Goal: Task Accomplishment & Management: Use online tool/utility

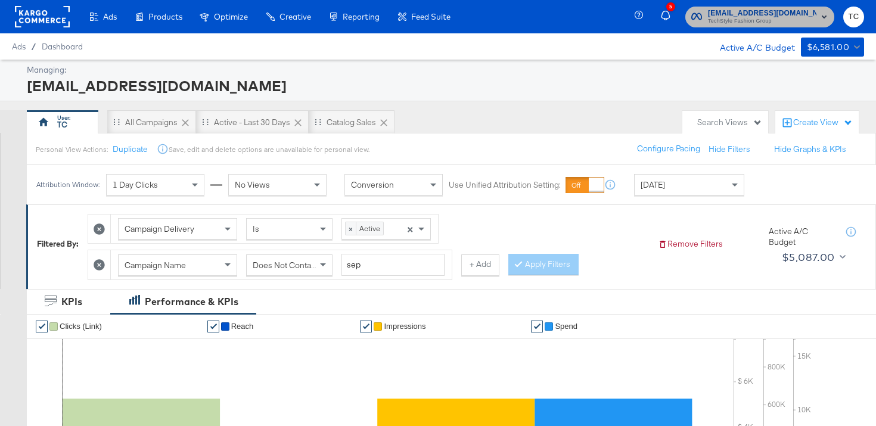
click at [782, 14] on span "social@us.loccitane.com" at bounding box center [762, 13] width 108 height 13
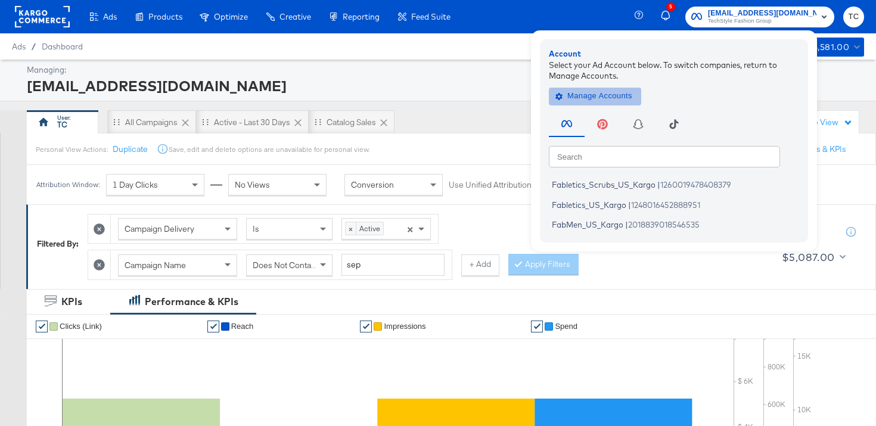
click at [641, 103] on button "Manage Accounts" at bounding box center [595, 96] width 92 height 18
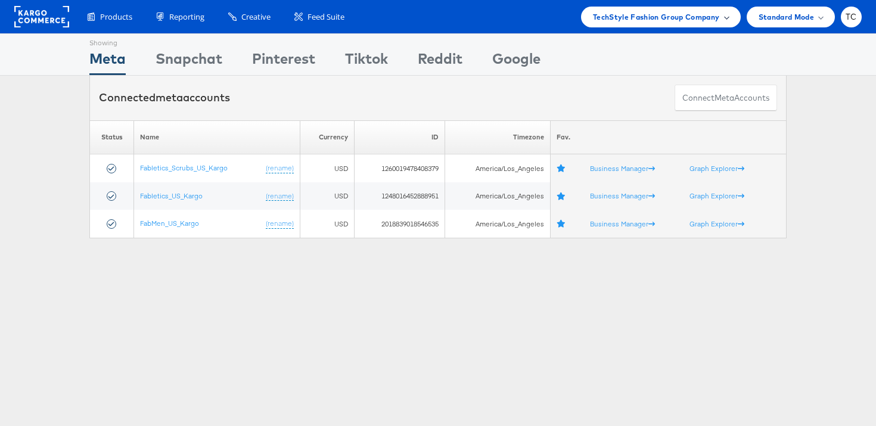
click at [674, 26] on div "TechStyle Fashion Group Company" at bounding box center [661, 17] width 160 height 21
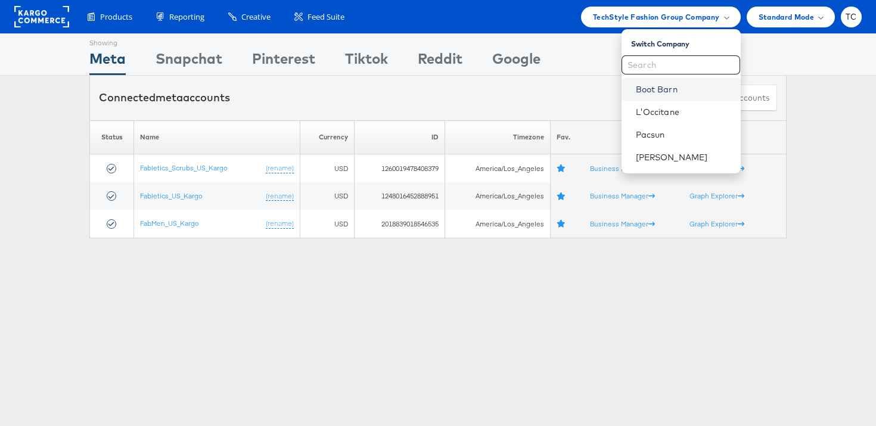
click at [670, 83] on link "Boot Barn" at bounding box center [683, 89] width 95 height 12
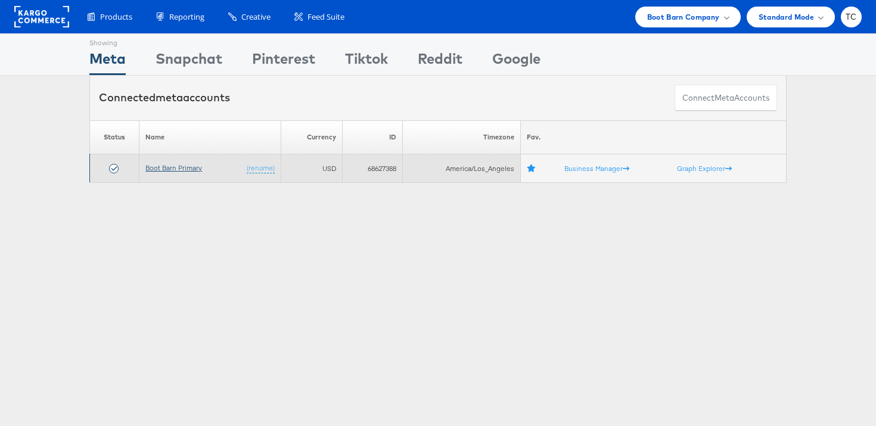
click at [186, 170] on link "Boot Barn Primary" at bounding box center [173, 167] width 57 height 9
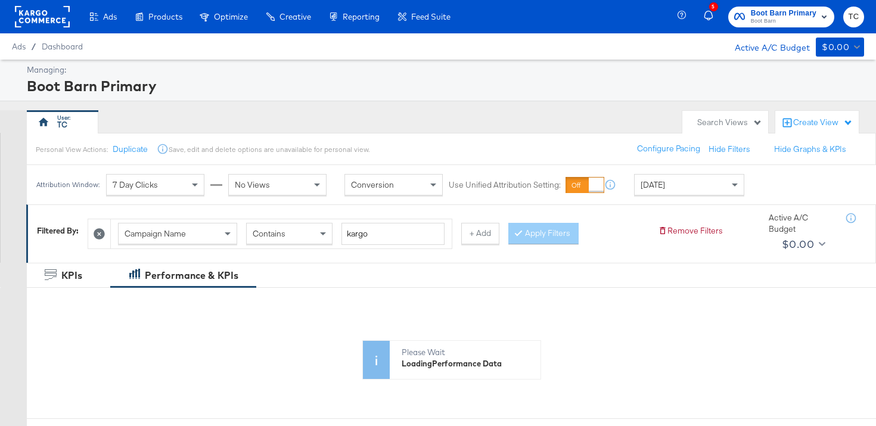
click at [697, 188] on div "[DATE]" at bounding box center [689, 185] width 109 height 20
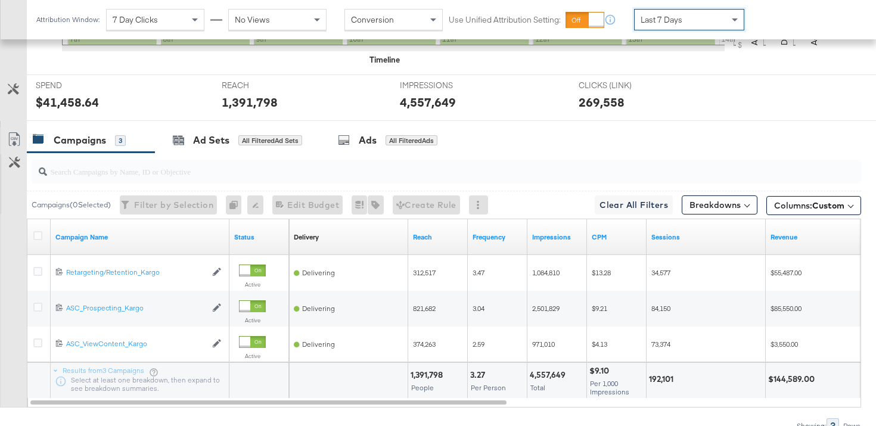
scroll to position [470, 0]
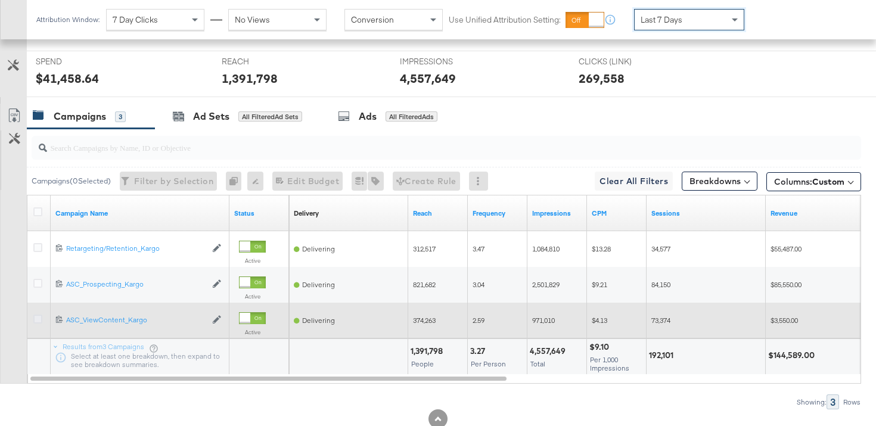
click at [38, 321] on icon at bounding box center [37, 319] width 9 height 9
click at [0, 0] on input "checkbox" at bounding box center [0, 0] width 0 height 0
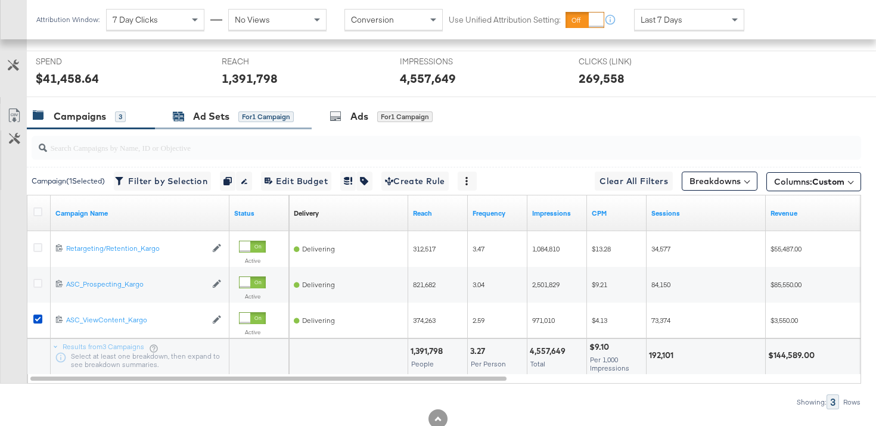
click at [229, 119] on div "Ad Sets for 1 Campaign" at bounding box center [233, 117] width 121 height 14
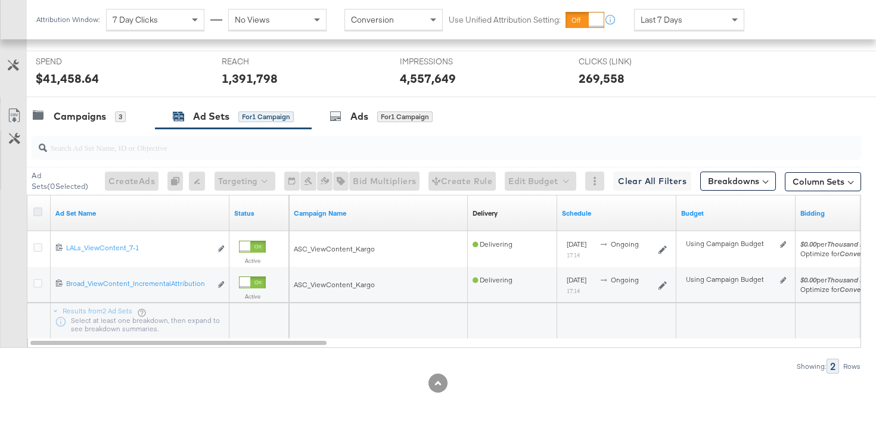
click at [38, 208] on icon at bounding box center [37, 211] width 9 height 9
click at [0, 0] on input "checkbox" at bounding box center [0, 0] width 0 height 0
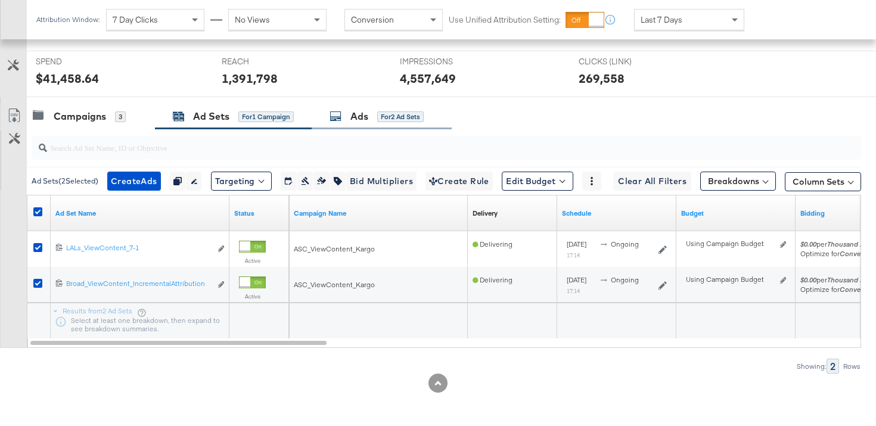
click at [370, 125] on div "Ads for 2 Ad Sets" at bounding box center [382, 117] width 140 height 26
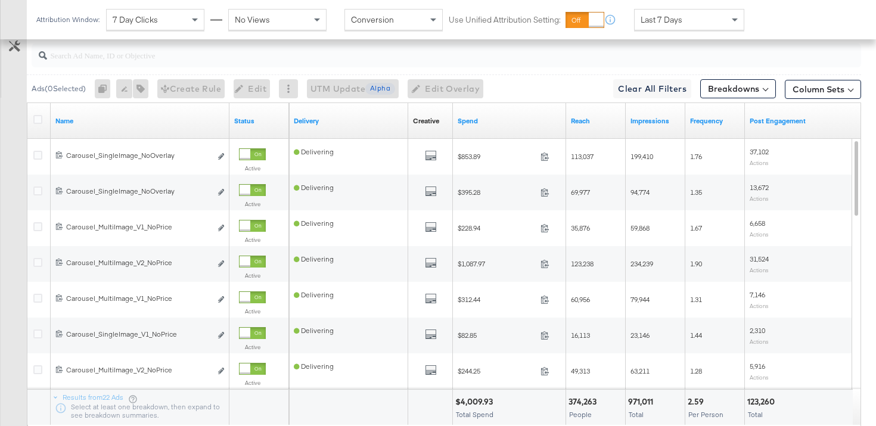
scroll to position [563, 0]
click at [705, 11] on div "Last 7 Days" at bounding box center [689, 20] width 109 height 20
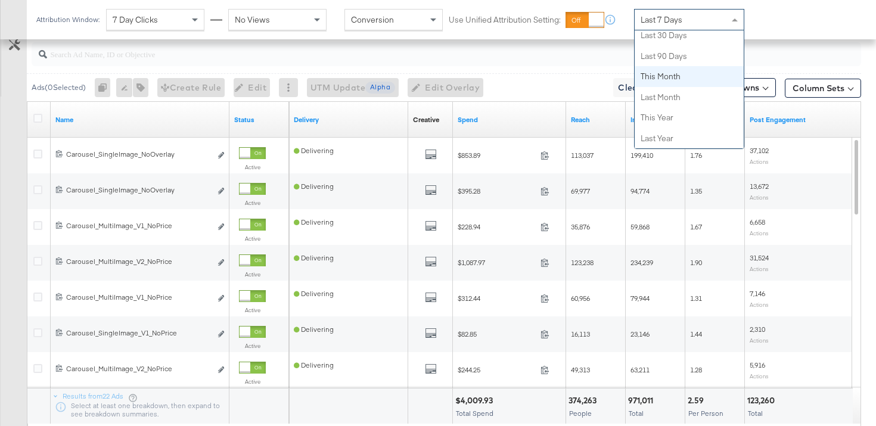
scroll to position [0, 0]
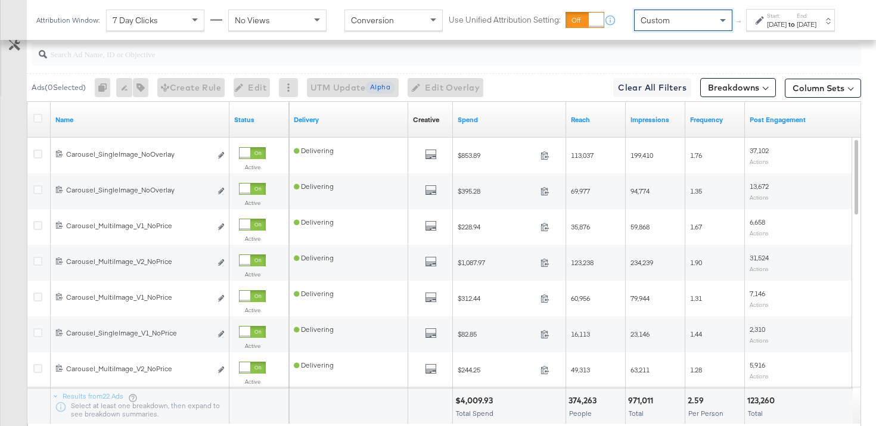
click at [767, 29] on div "[DATE]" at bounding box center [777, 25] width 20 height 10
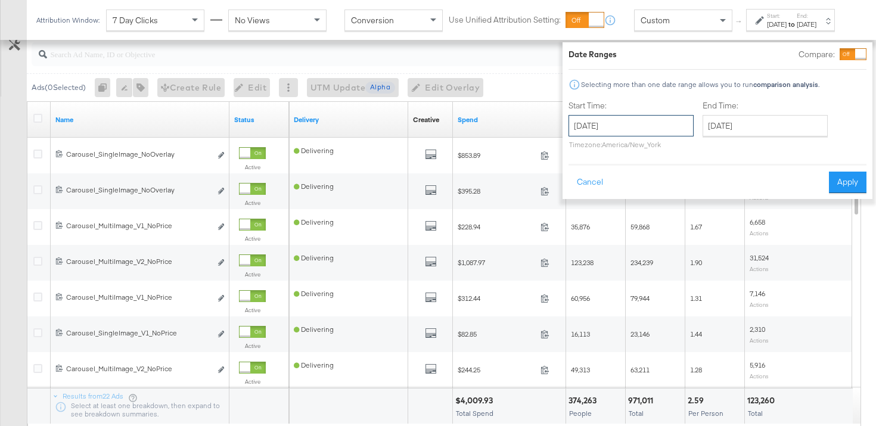
click at [632, 120] on input "October 14th 2025" at bounding box center [631, 125] width 125 height 21
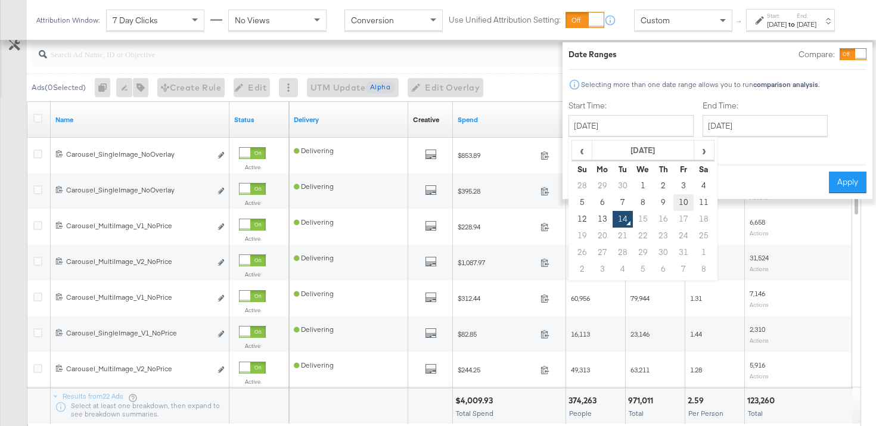
click at [673, 203] on td "10" at bounding box center [683, 202] width 20 height 17
type input "October 10th 2025"
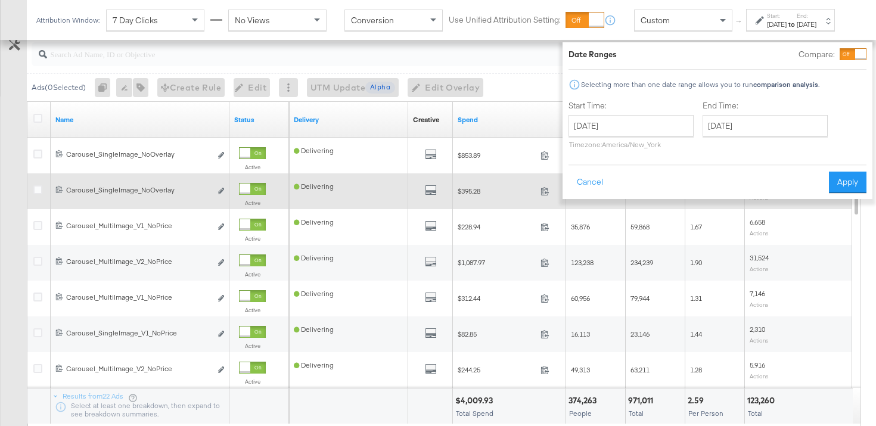
click at [829, 182] on button "Apply" at bounding box center [848, 182] width 38 height 21
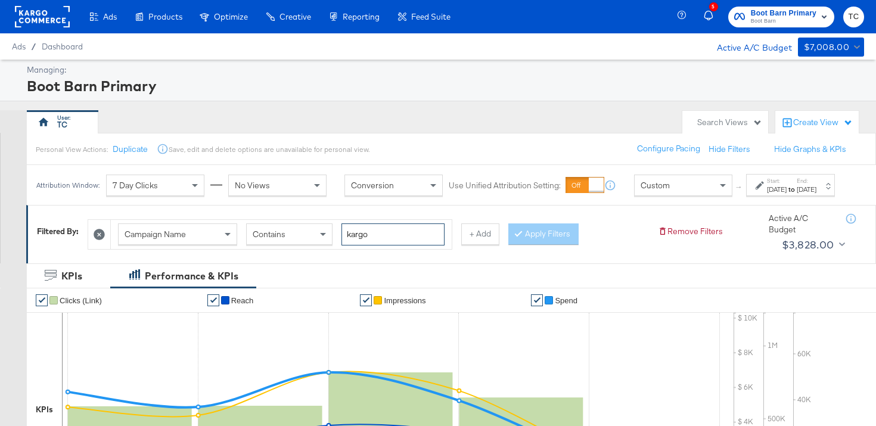
click at [377, 246] on input "kargo" at bounding box center [392, 234] width 103 height 22
click at [477, 245] on button "+ Add" at bounding box center [480, 233] width 38 height 21
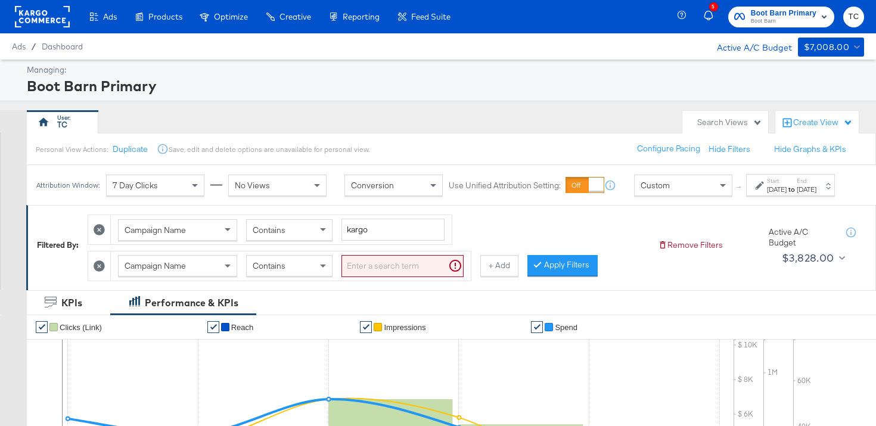
click at [196, 275] on div "Campaign Name" at bounding box center [178, 266] width 118 height 20
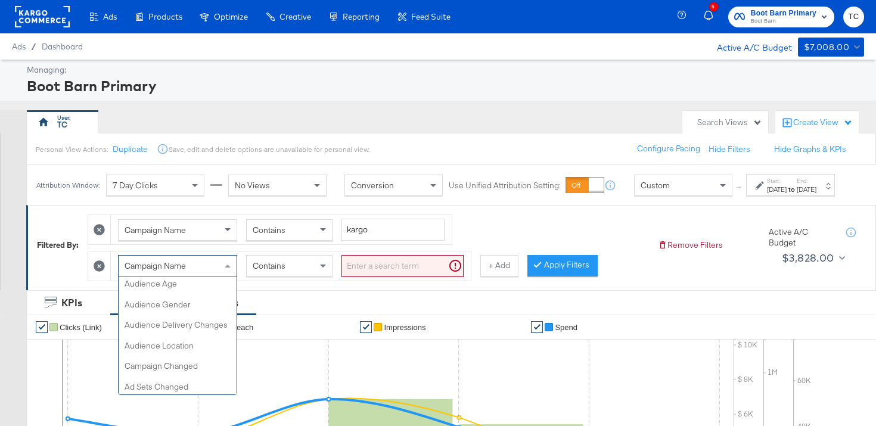
scroll to position [423, 0]
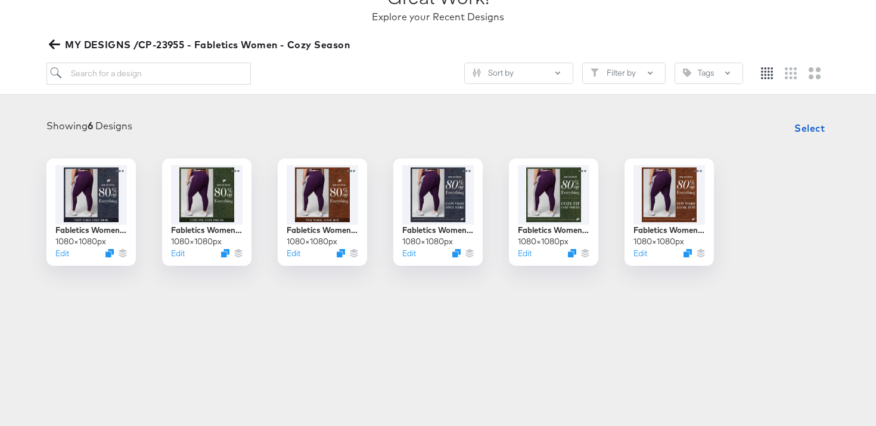
click at [39, 37] on div "Great Work! Explore your Recent Designs MY DESIGNS /CP-23955 - Fabletics Women …" at bounding box center [438, 25] width 876 height 139
click at [49, 39] on icon "button" at bounding box center [54, 44] width 11 height 11
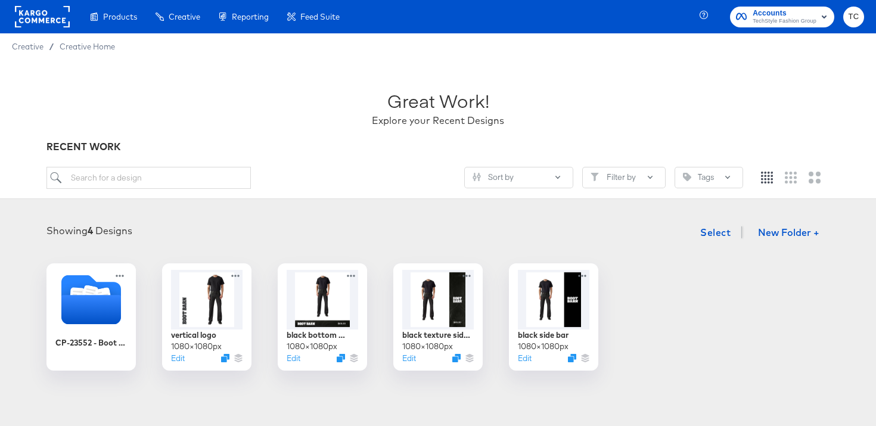
click at [797, 14] on span "Accounts" at bounding box center [785, 13] width 64 height 13
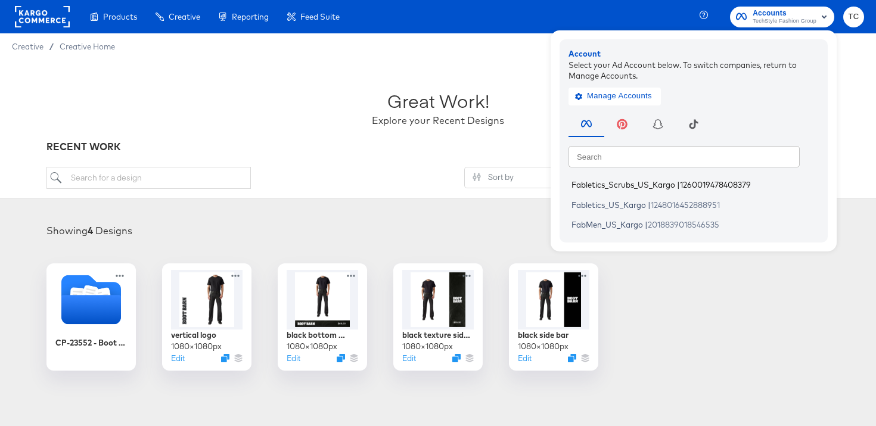
click at [634, 180] on span "Fabletics_Scrubs_US_Kargo" at bounding box center [623, 185] width 104 height 10
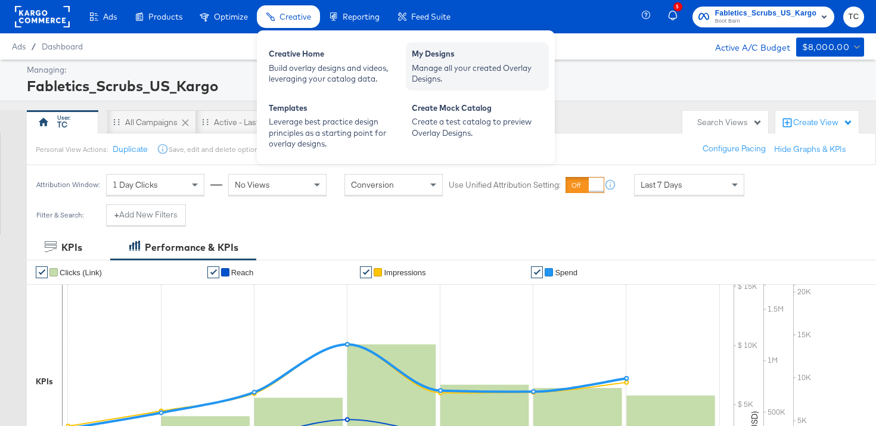
click at [467, 84] on div "My Designs Manage all your created Overlay Designs." at bounding box center [477, 66] width 143 height 48
click at [459, 73] on div "Manage all your created Overlay Designs." at bounding box center [477, 74] width 131 height 22
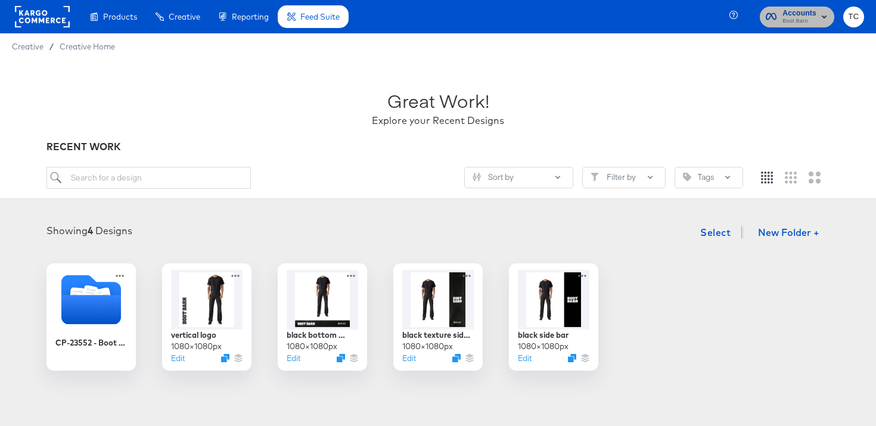
click at [792, 12] on span "Accounts" at bounding box center [799, 13] width 34 height 13
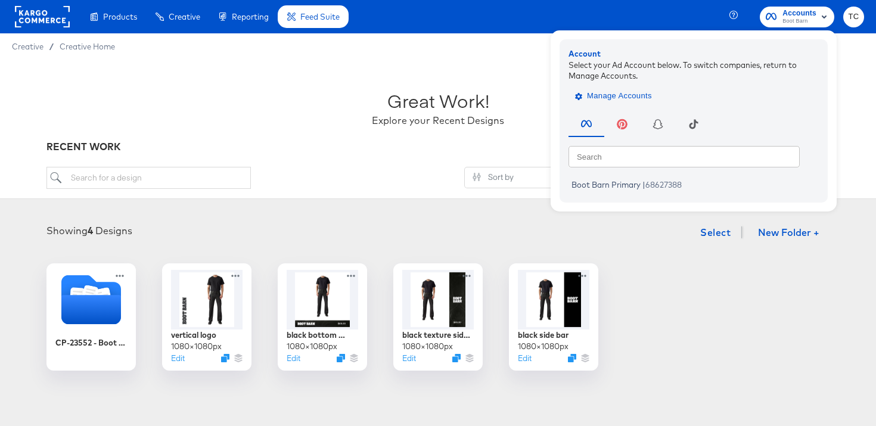
click at [623, 97] on span "Manage Accounts" at bounding box center [614, 96] width 74 height 14
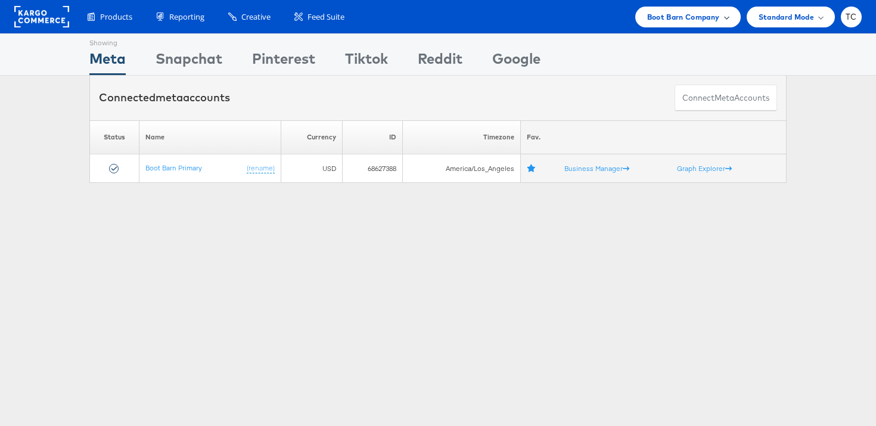
click at [697, 16] on span "Boot Barn Company" at bounding box center [683, 17] width 73 height 13
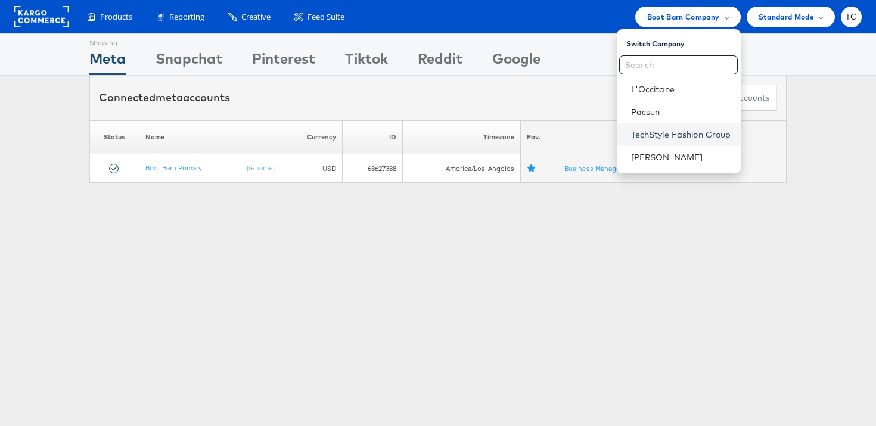
click at [667, 135] on link "TechStyle Fashion Group" at bounding box center [681, 135] width 100 height 12
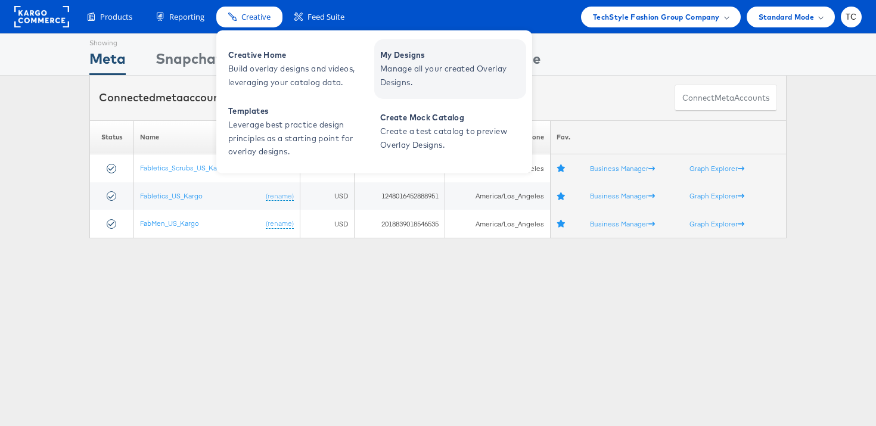
click at [435, 67] on span "Manage all your created Overlay Designs." at bounding box center [451, 75] width 143 height 27
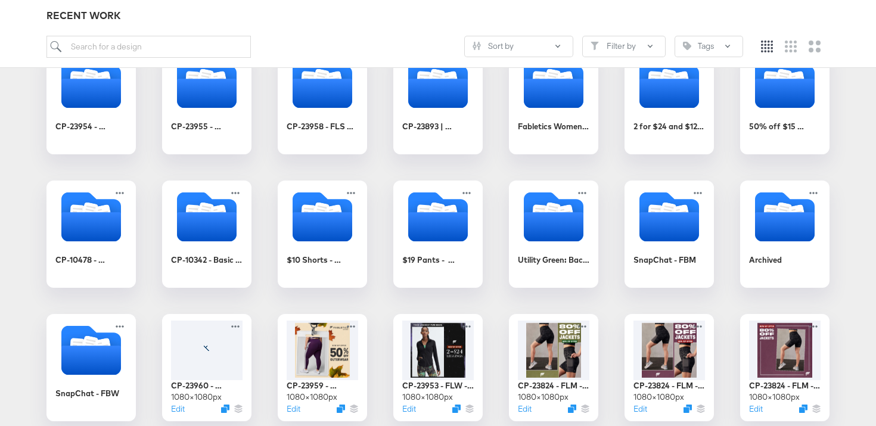
scroll to position [402, 0]
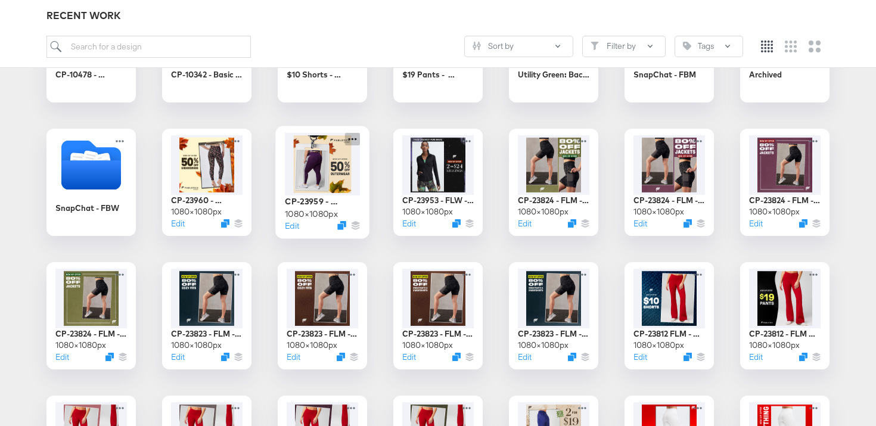
click at [354, 135] on icon at bounding box center [352, 139] width 15 height 13
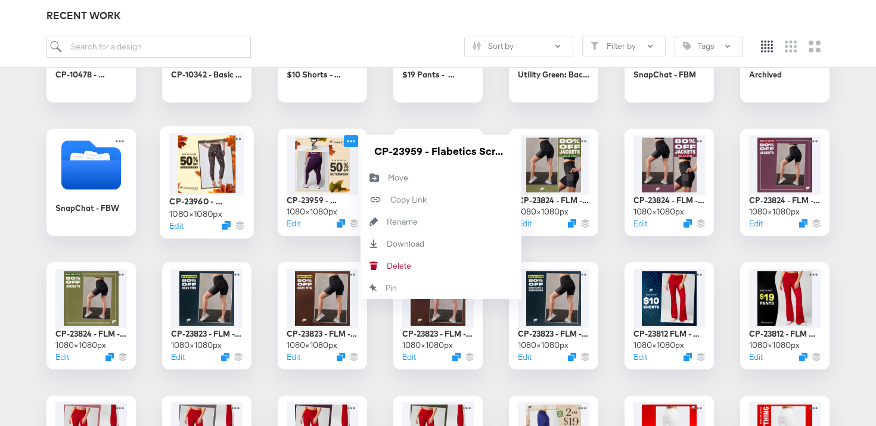
click at [214, 168] on div at bounding box center [206, 164] width 75 height 63
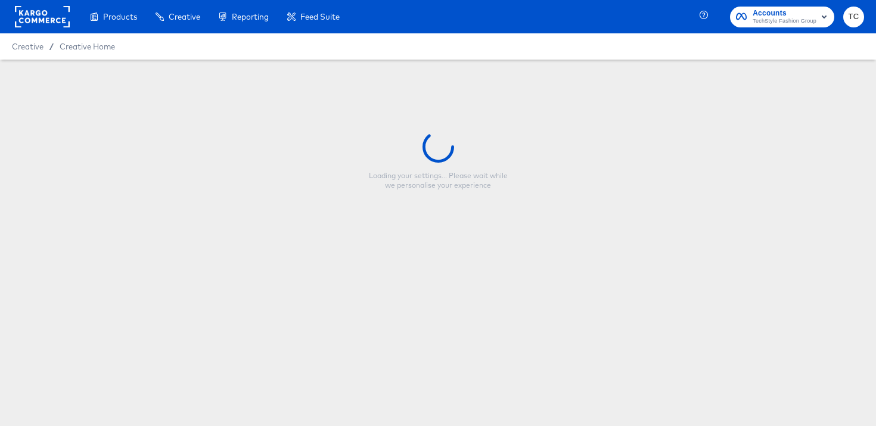
type input "CP-23960 - Fabletics Scrubs - 50% Off Underscrubs"
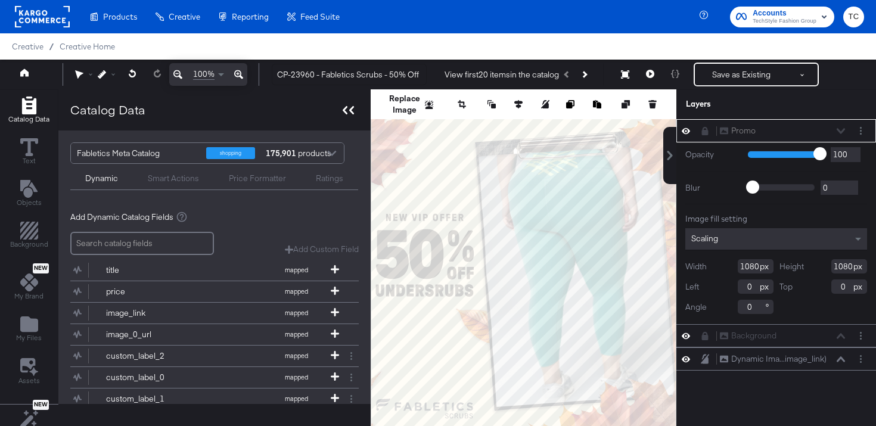
click at [349, 107] on icon at bounding box center [348, 110] width 11 height 8
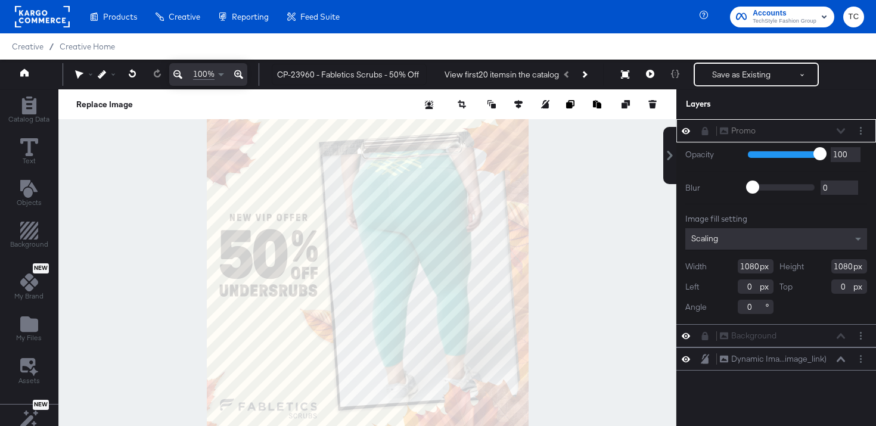
scroll to position [32, 0]
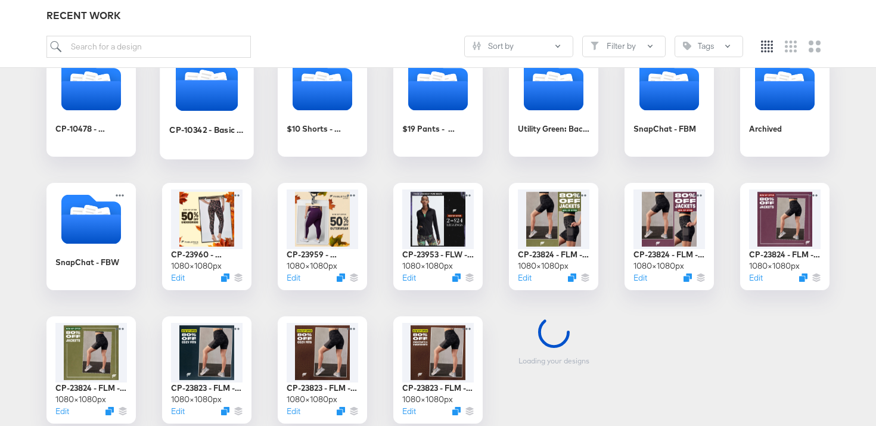
scroll to position [402, 0]
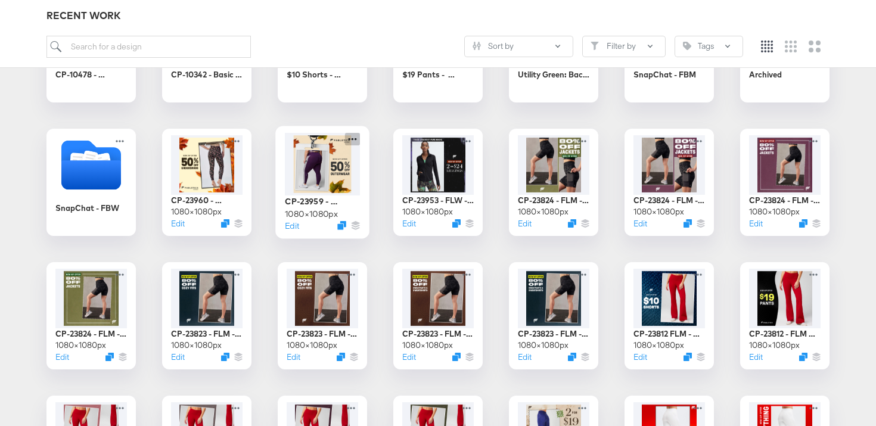
click at [356, 135] on icon at bounding box center [352, 139] width 15 height 13
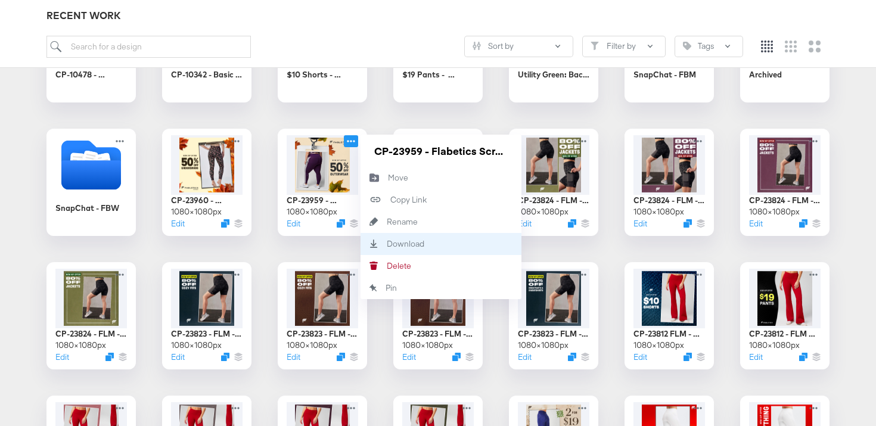
click at [396, 250] on div "Download Download" at bounding box center [441, 244] width 161 height 22
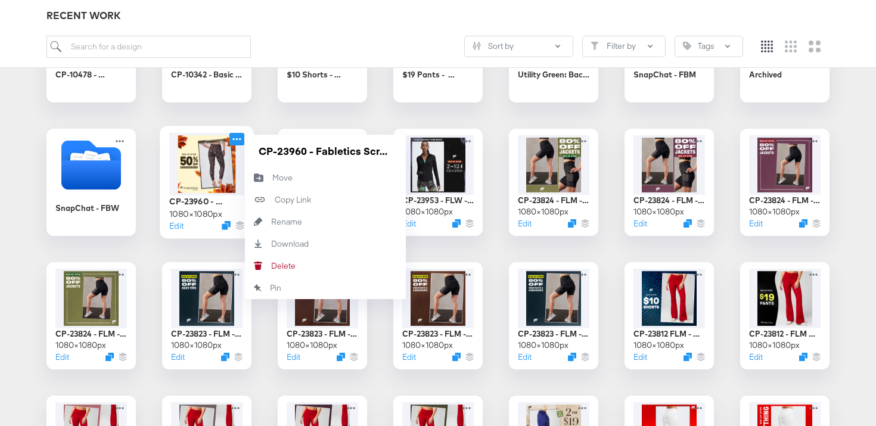
click at [241, 133] on icon at bounding box center [236, 139] width 15 height 13
click at [271, 244] on div "Download Download" at bounding box center [271, 244] width 0 height 0
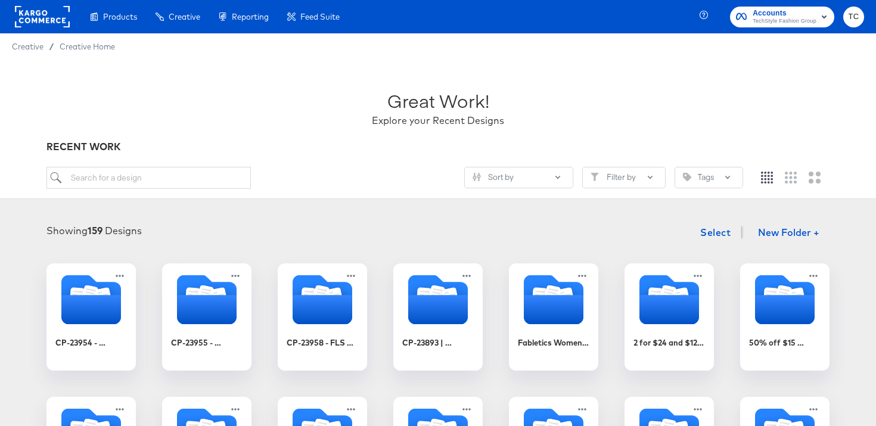
click at [784, 18] on span "TechStyle Fashion Group" at bounding box center [785, 22] width 64 height 10
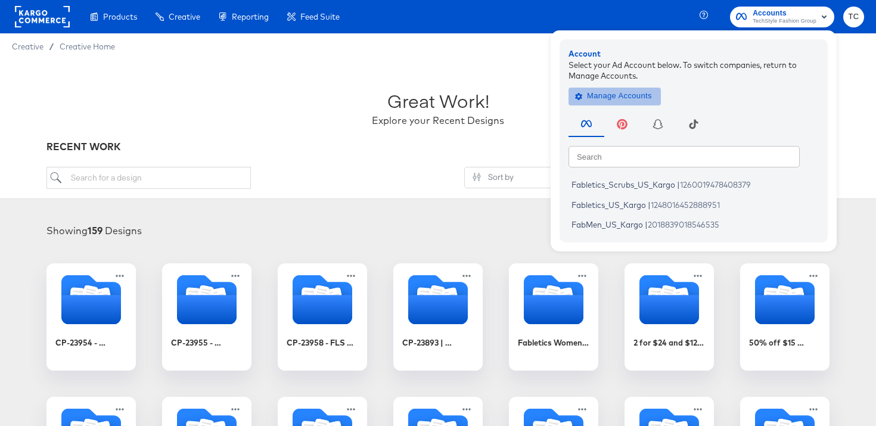
click at [623, 95] on span "Manage Accounts" at bounding box center [614, 96] width 74 height 14
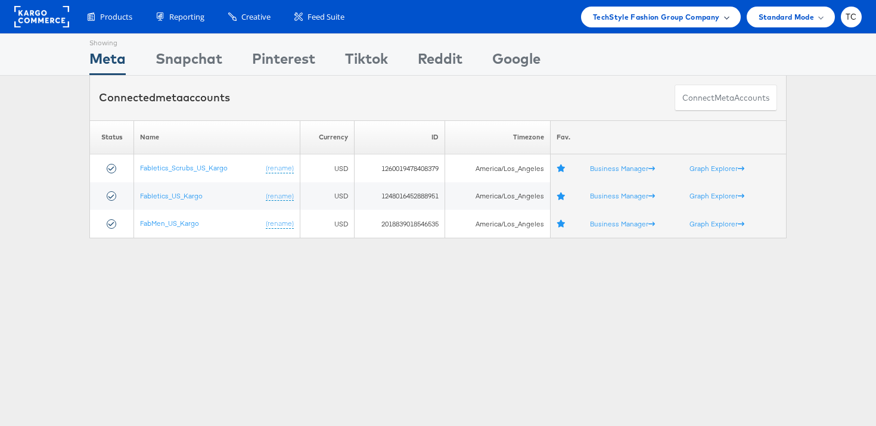
click at [655, 21] on span "TechStyle Fashion Group Company" at bounding box center [656, 17] width 127 height 13
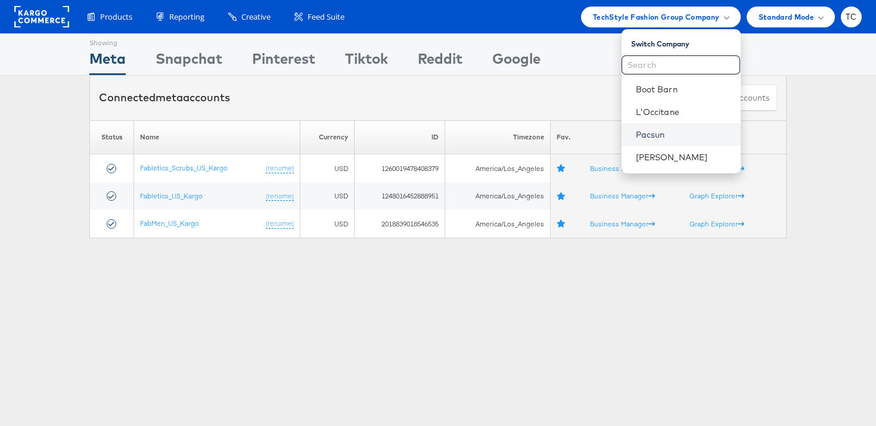
click at [642, 134] on link "Pacsun" at bounding box center [683, 135] width 95 height 12
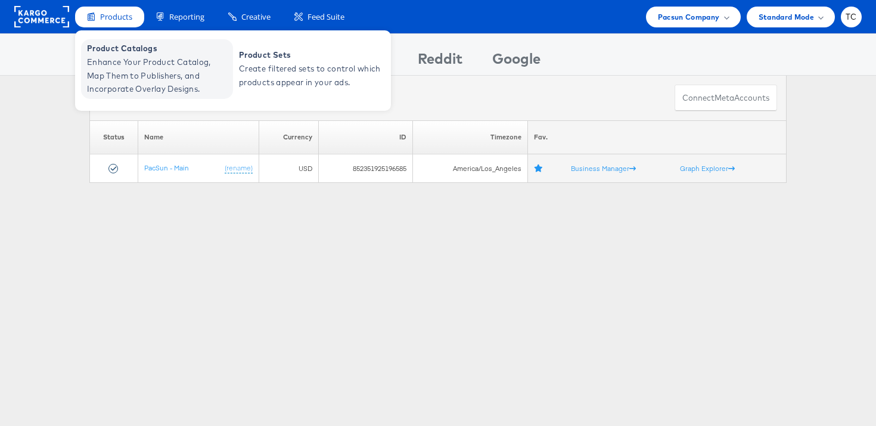
click at [125, 70] on span "Enhance Your Product Catalog, Map Them to Publishers, and Incorporate Overlay D…" at bounding box center [158, 75] width 143 height 41
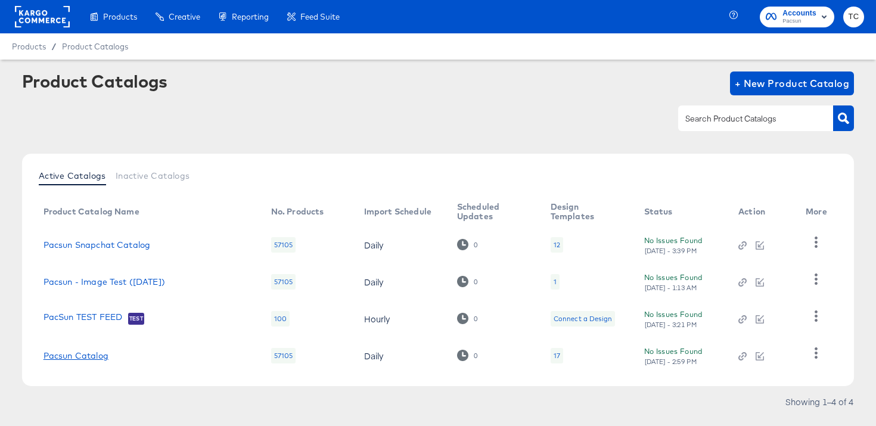
click at [92, 352] on link "Pacsun Catalog" at bounding box center [76, 356] width 65 height 10
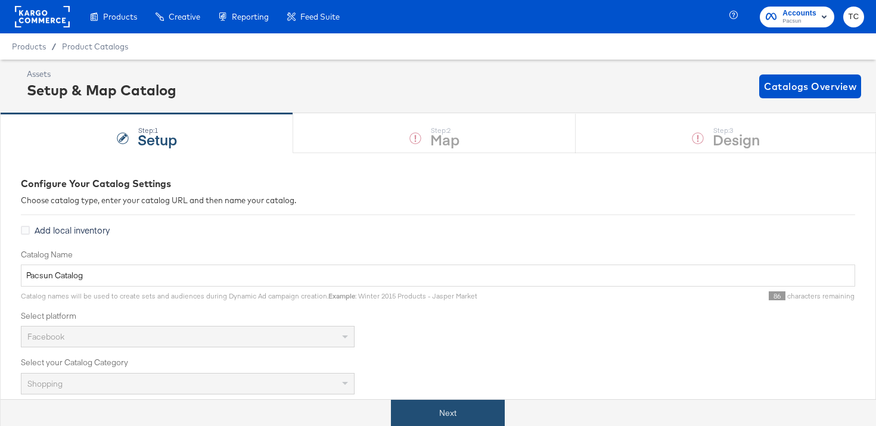
click at [434, 410] on button "Next" at bounding box center [448, 413] width 114 height 27
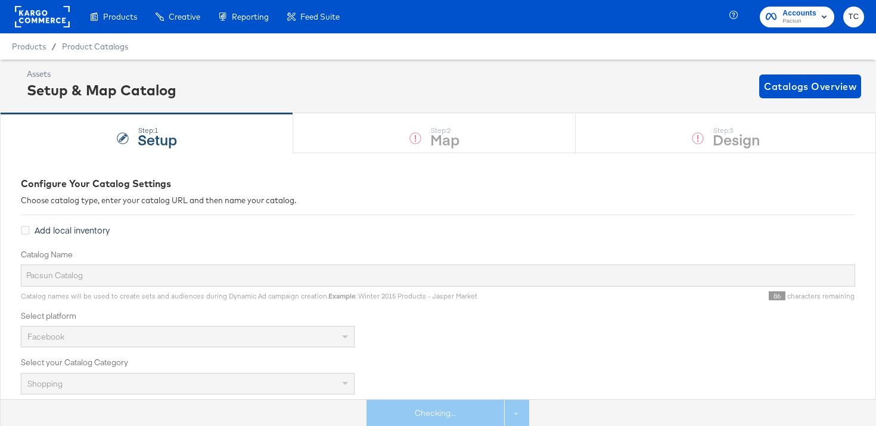
click at [753, 140] on div "Step: 1 Setup Step: 2 Map Step: 3 Design" at bounding box center [438, 132] width 876 height 39
click at [752, 140] on div "Step: 1 Setup Step: 2 Map Step: 3 Design" at bounding box center [438, 132] width 876 height 39
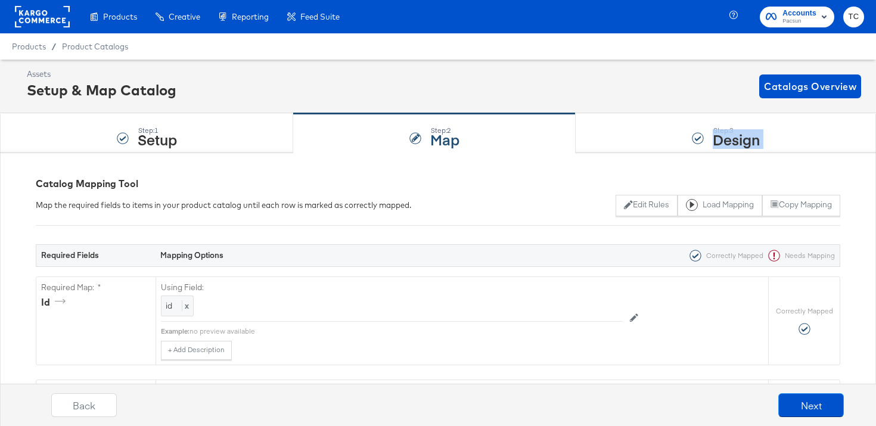
click at [752, 140] on strong "Design" at bounding box center [736, 139] width 47 height 20
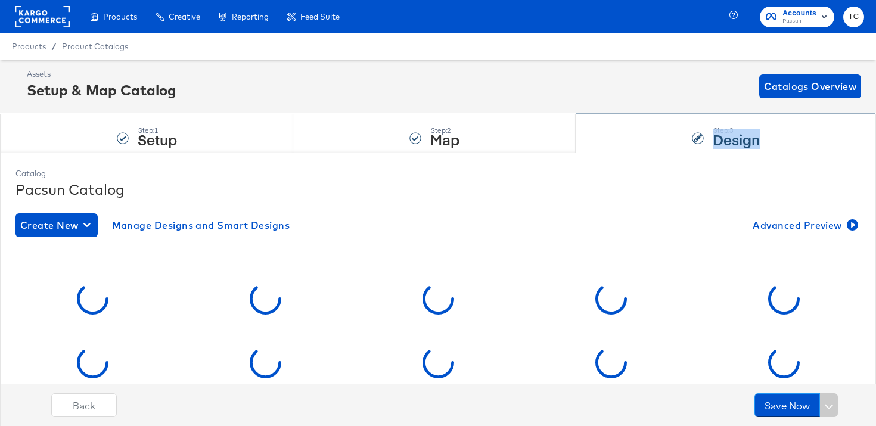
click at [737, 140] on strong "Design" at bounding box center [736, 139] width 47 height 20
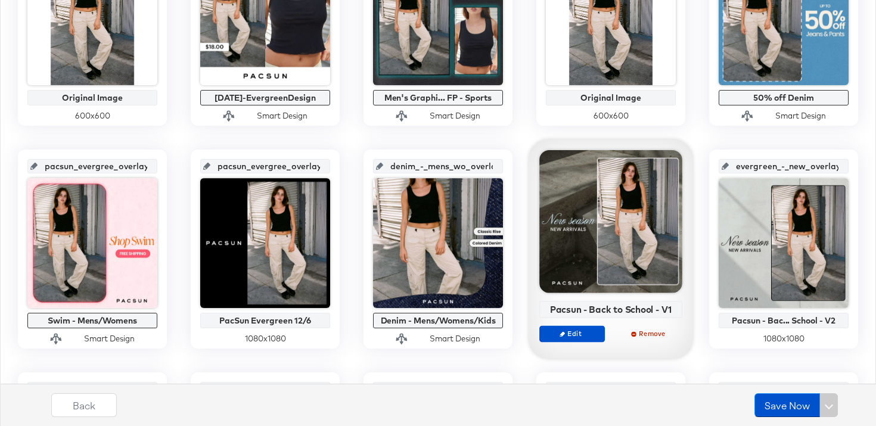
scroll to position [356, 0]
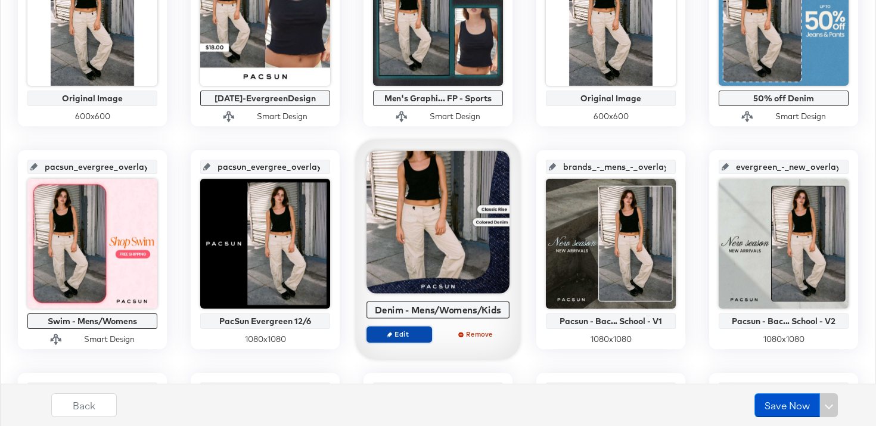
click at [389, 336] on icon "button" at bounding box center [389, 334] width 5 height 5
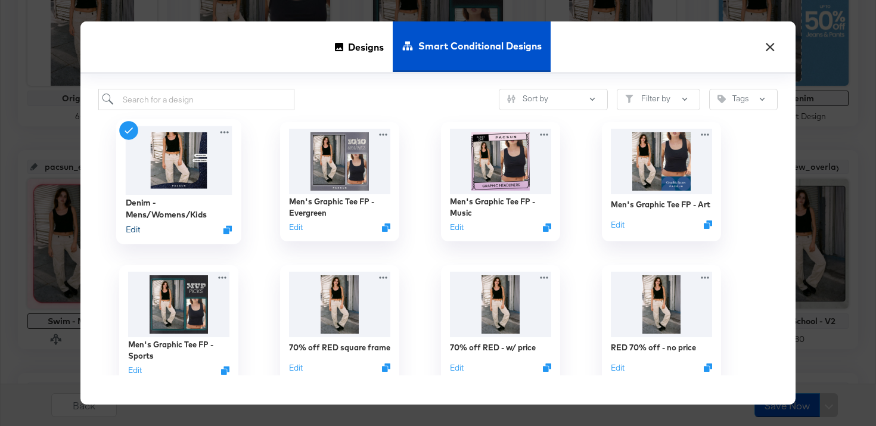
click at [133, 231] on button "Edit" at bounding box center [133, 229] width 14 height 11
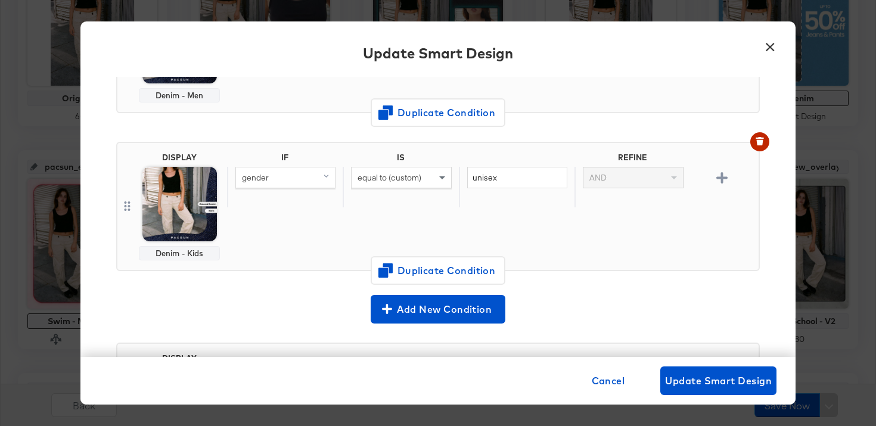
scroll to position [426, 0]
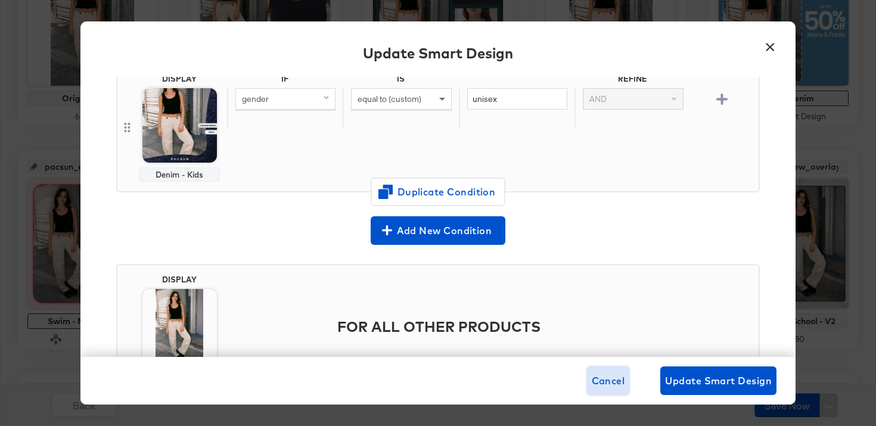
click at [613, 378] on span "Cancel" at bounding box center [608, 380] width 33 height 17
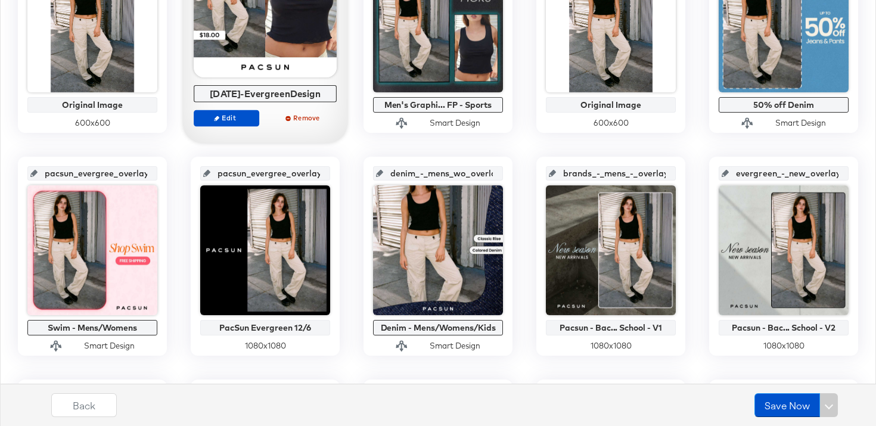
scroll to position [0, 0]
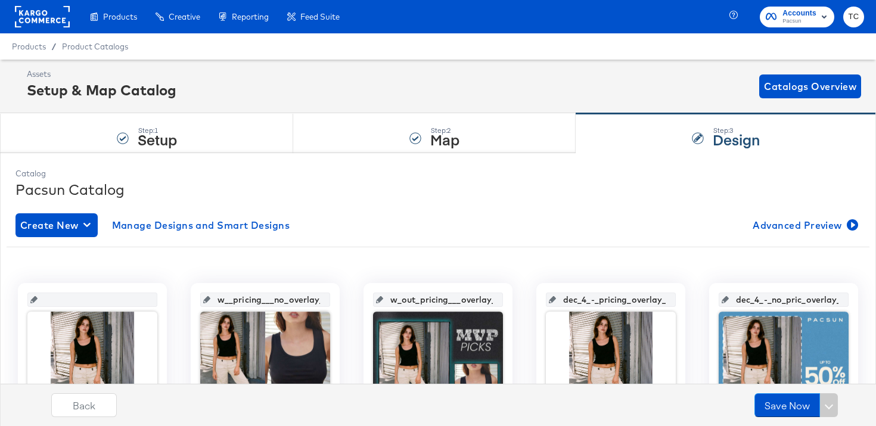
click at [800, 15] on span "Accounts" at bounding box center [799, 13] width 34 height 13
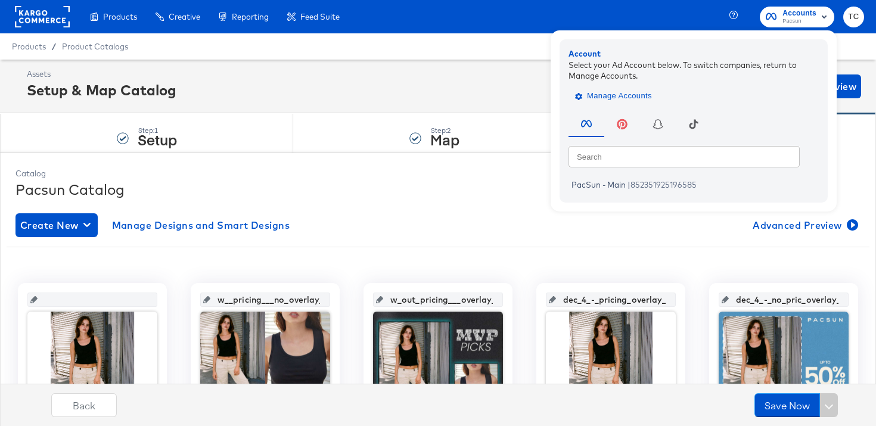
click at [645, 99] on span "Manage Accounts" at bounding box center [614, 96] width 74 height 14
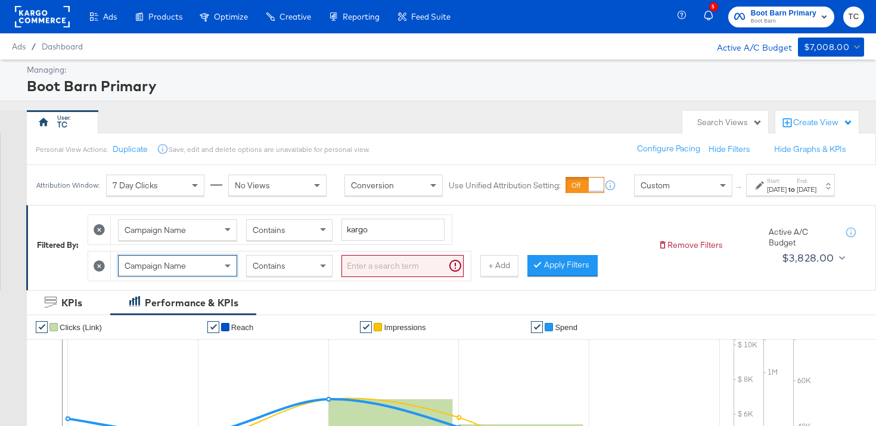
click at [783, 24] on span "Boot Barn" at bounding box center [784, 22] width 66 height 10
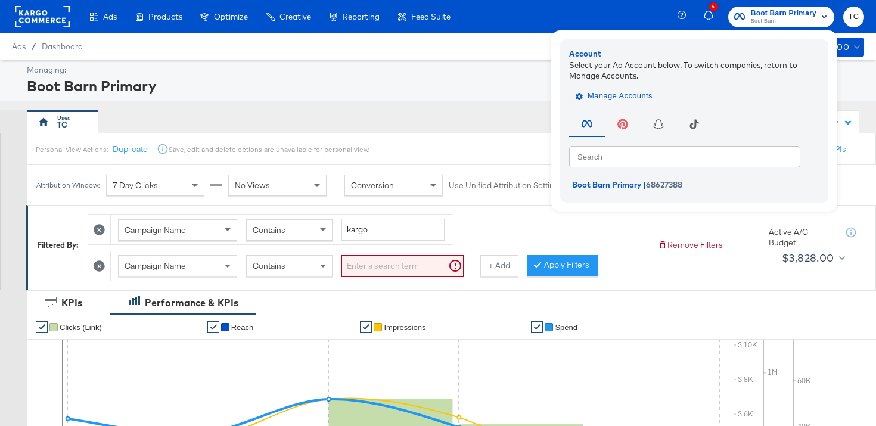
click at [633, 88] on button "Manage Accounts" at bounding box center [615, 96] width 92 height 18
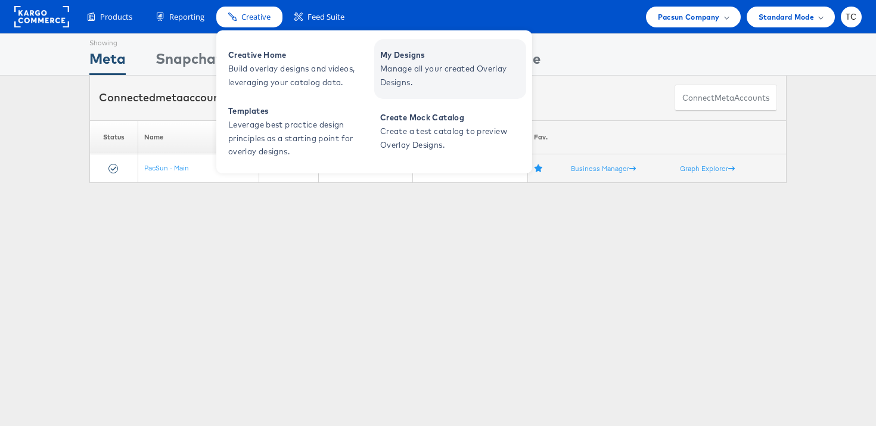
click at [408, 67] on span "Manage all your created Overlay Designs." at bounding box center [451, 75] width 143 height 27
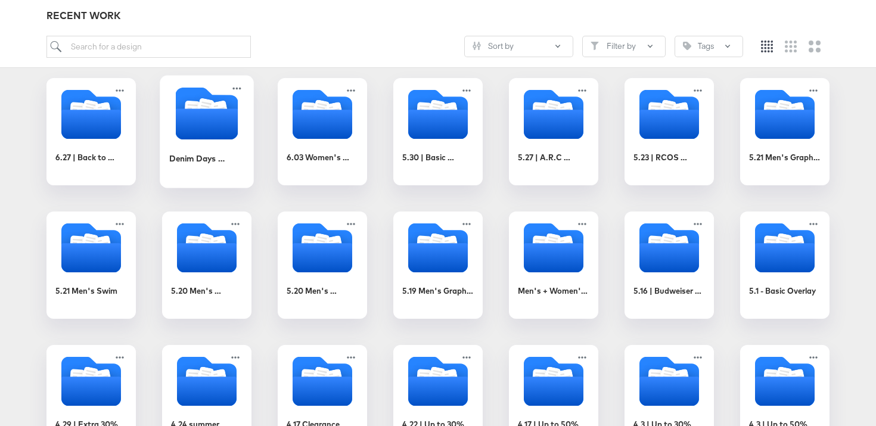
scroll to position [119, 0]
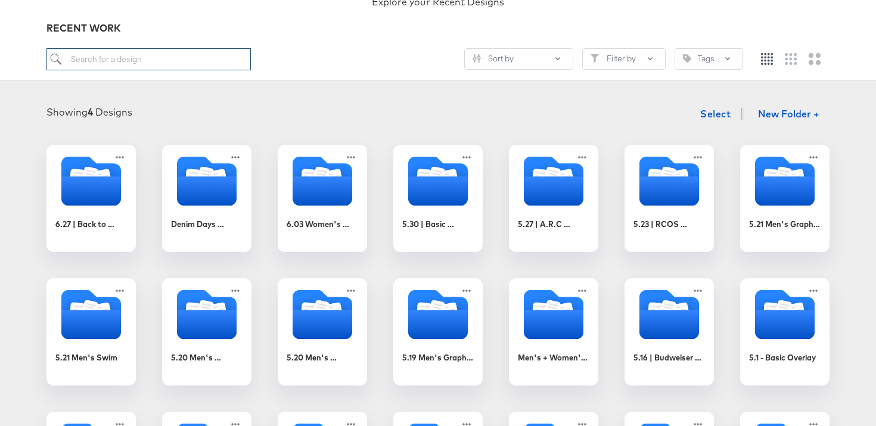
click at [131, 58] on input "search" at bounding box center [148, 59] width 204 height 22
type input "DENIM"
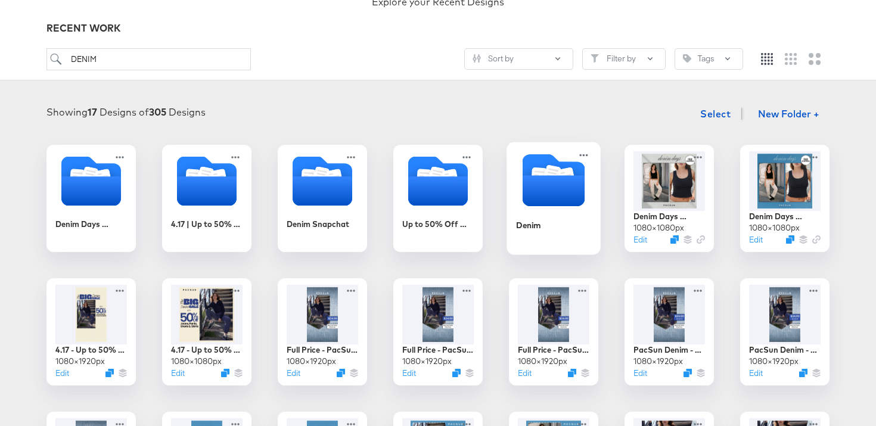
click at [545, 191] on icon "Folder" at bounding box center [554, 190] width 63 height 31
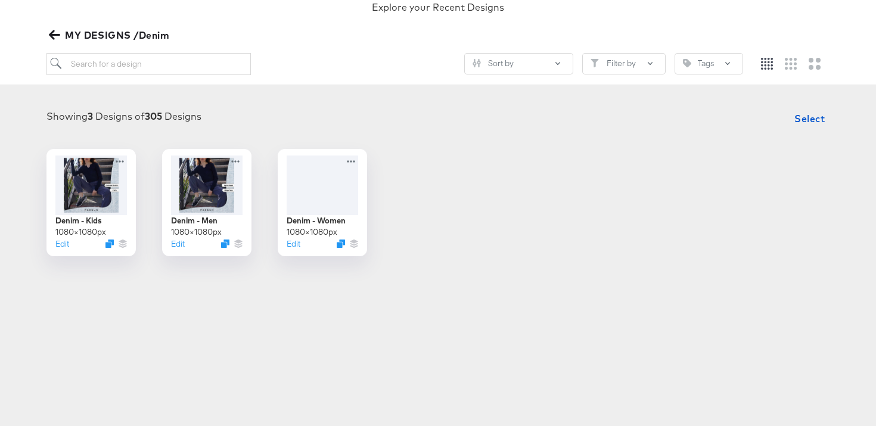
scroll to position [117, 0]
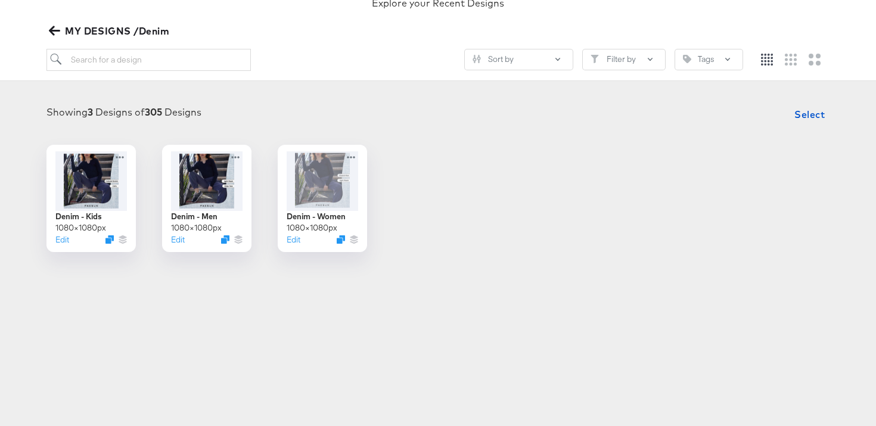
click at [54, 27] on icon "button" at bounding box center [54, 31] width 11 height 10
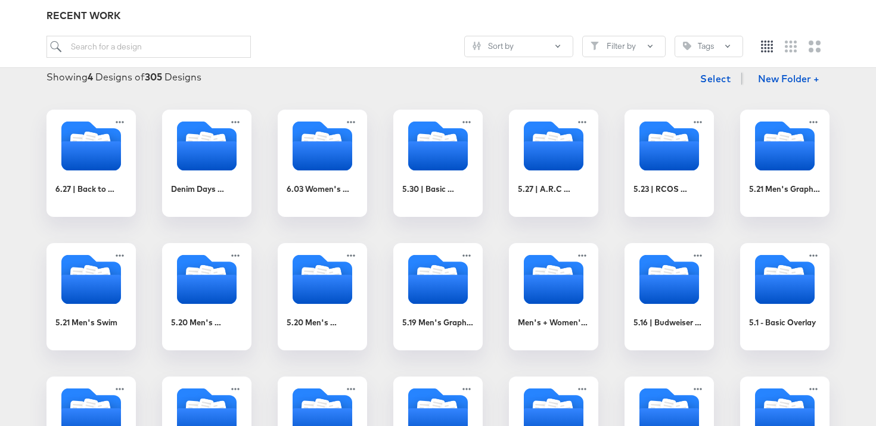
scroll to position [70, 0]
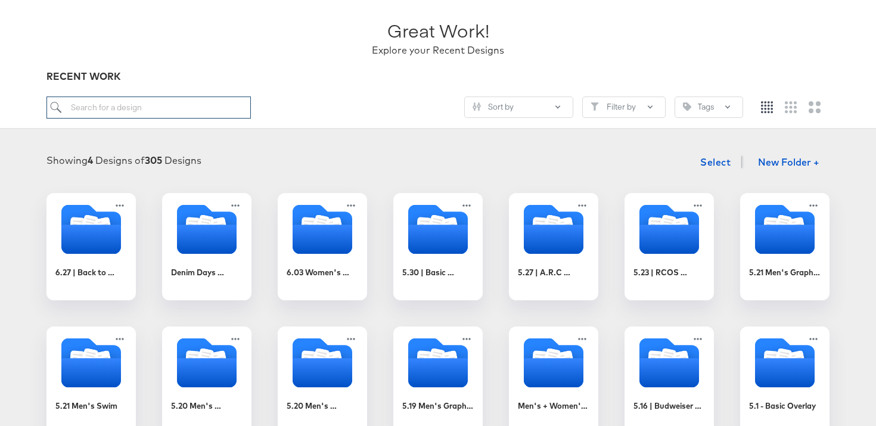
click at [190, 106] on input "search" at bounding box center [148, 108] width 204 height 22
type input "denim"
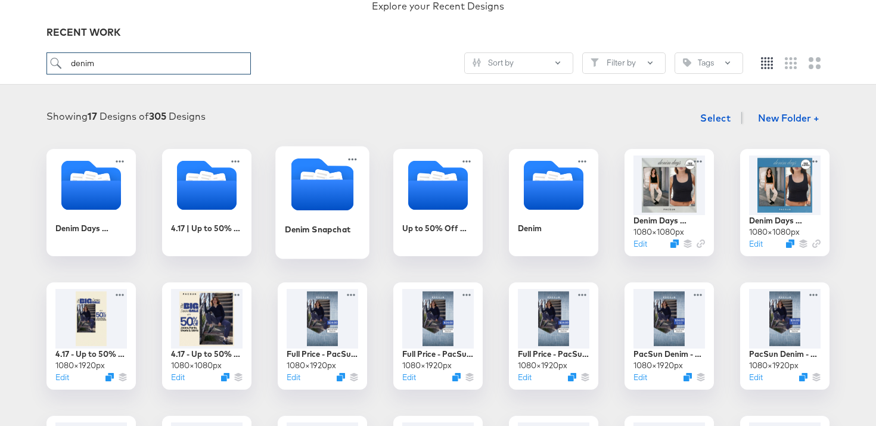
scroll to position [145, 0]
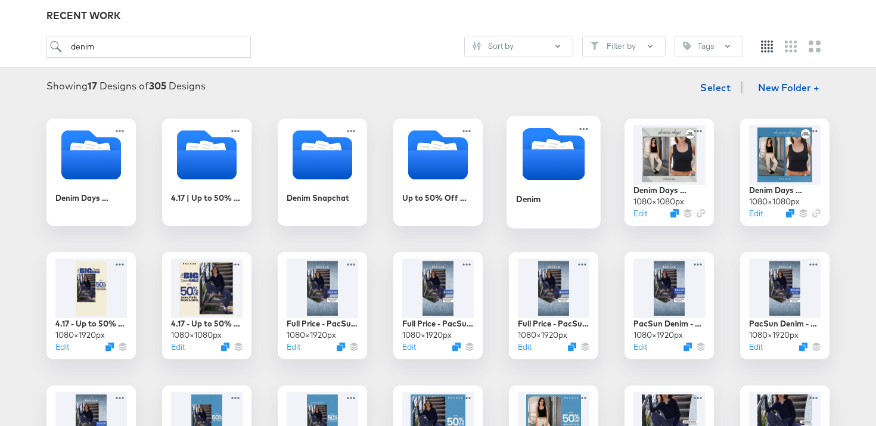
click at [559, 172] on icon "Folder" at bounding box center [554, 164] width 63 height 31
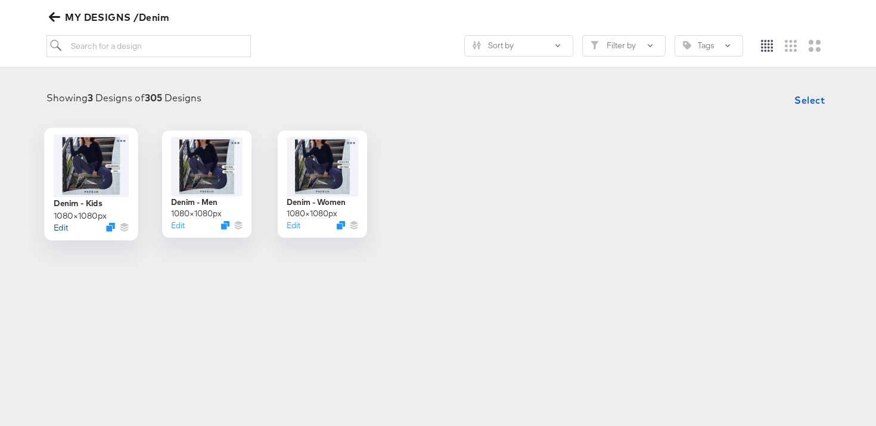
click at [62, 229] on button "Edit" at bounding box center [61, 227] width 14 height 11
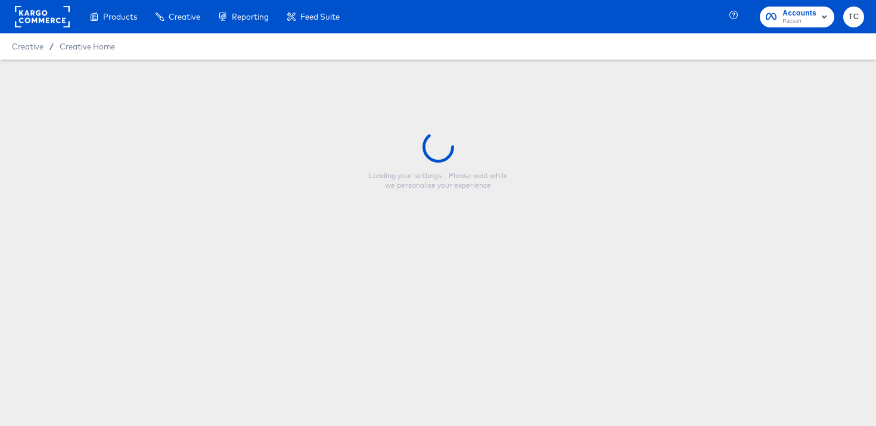
type input "Denim - Kids"
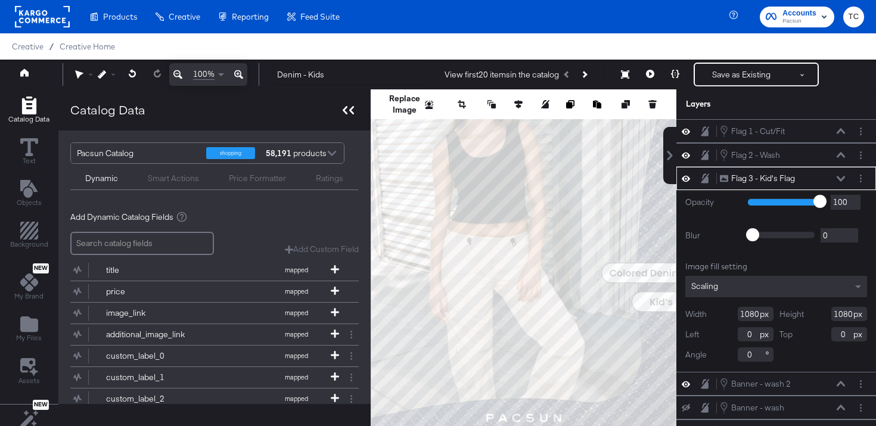
click at [346, 113] on icon at bounding box center [348, 110] width 11 height 8
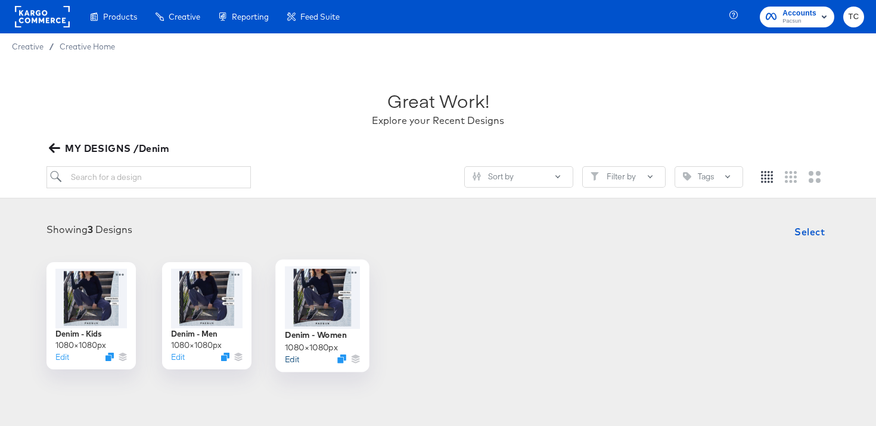
click at [294, 359] on button "Edit" at bounding box center [292, 358] width 14 height 11
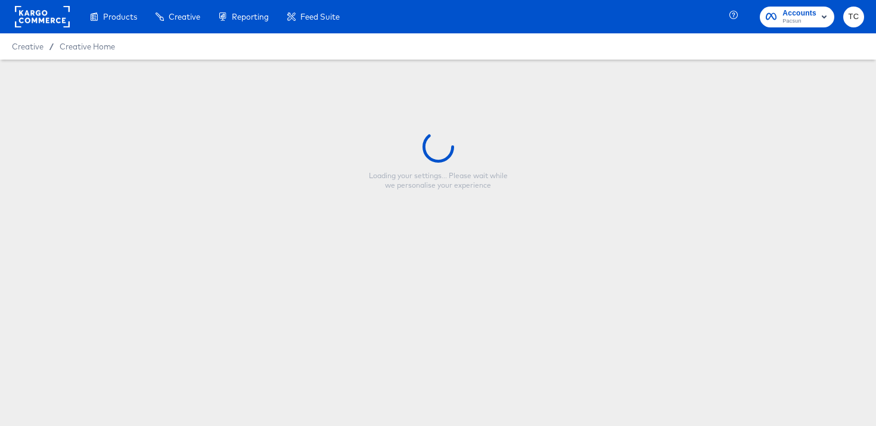
type input "Denim - Women"
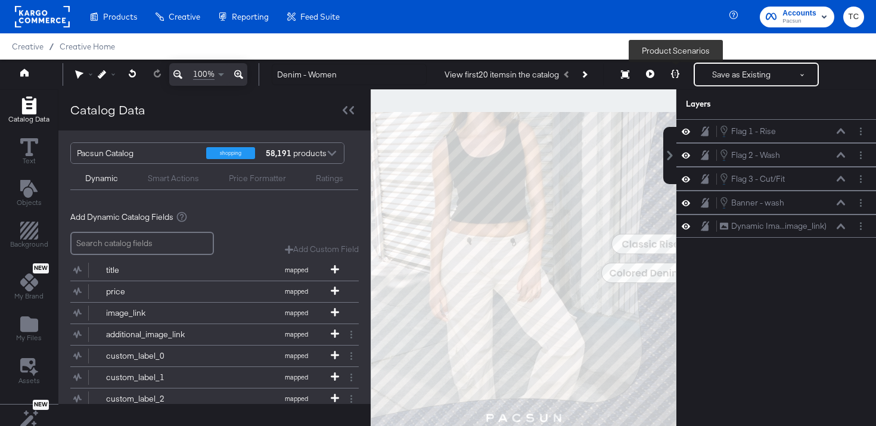
click at [674, 72] on icon at bounding box center [675, 74] width 8 height 8
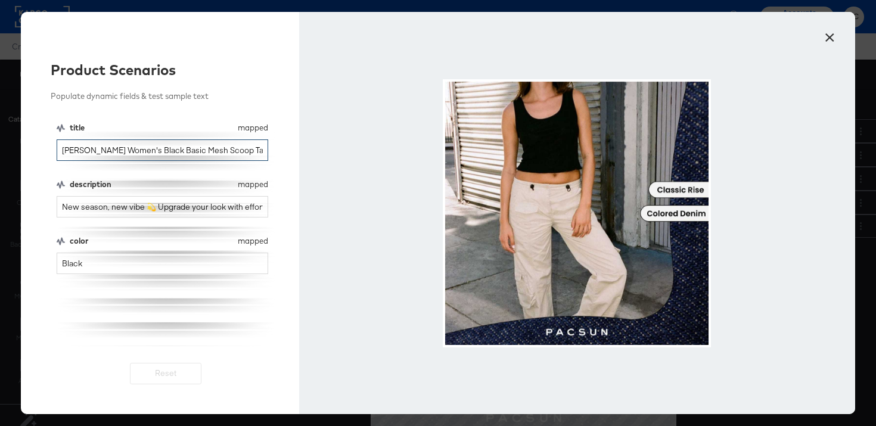
click at [180, 148] on input "John Galt Women's Black Basic Mesh Scoop Tank Top" at bounding box center [163, 150] width 212 height 22
type input "denun"
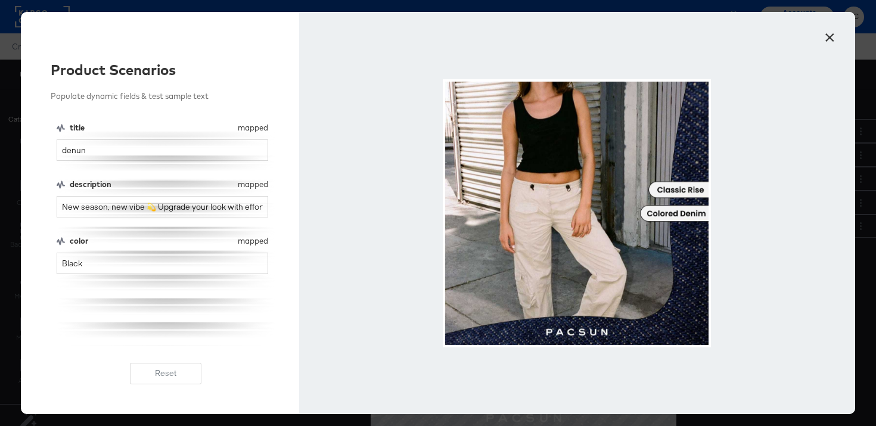
click at [828, 30] on button "×" at bounding box center [829, 34] width 21 height 21
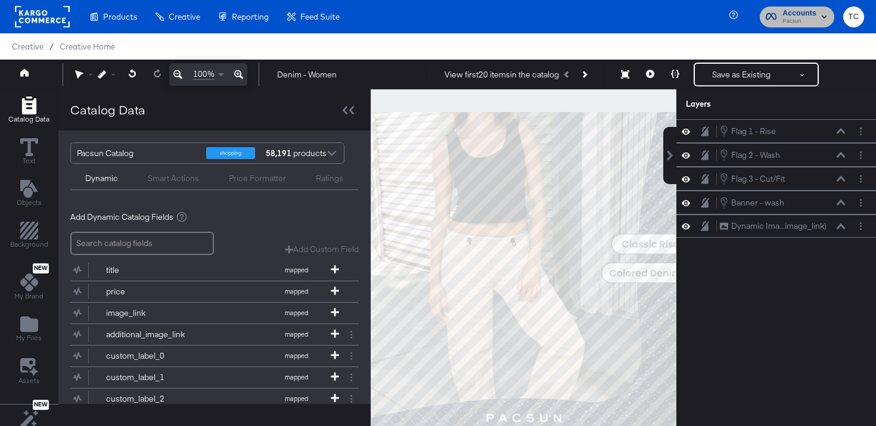
click at [799, 10] on span "Accounts" at bounding box center [799, 13] width 34 height 13
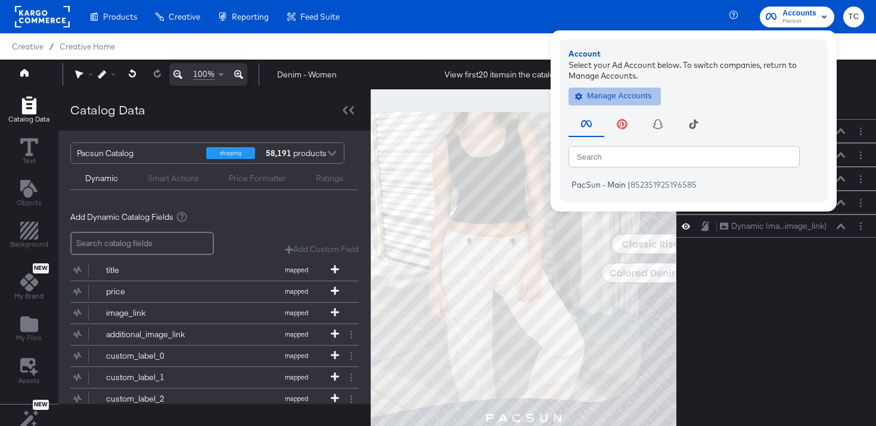
click at [628, 92] on span "Manage Accounts" at bounding box center [614, 96] width 74 height 14
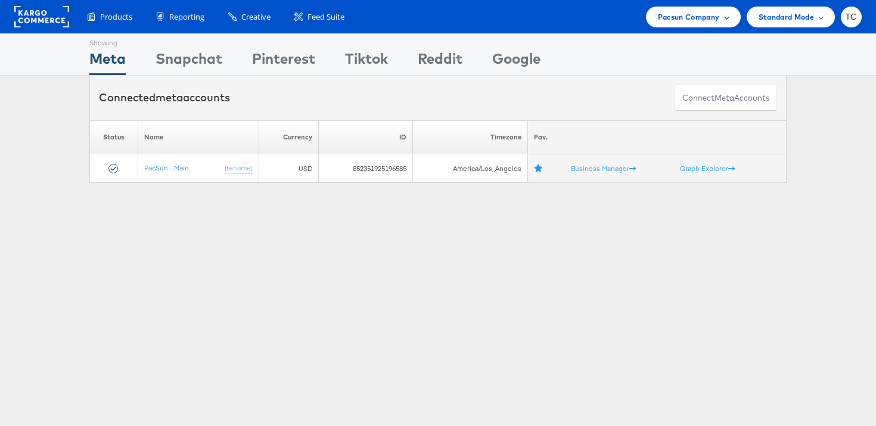
click at [691, 11] on span "Pacsun Company" at bounding box center [689, 17] width 62 height 13
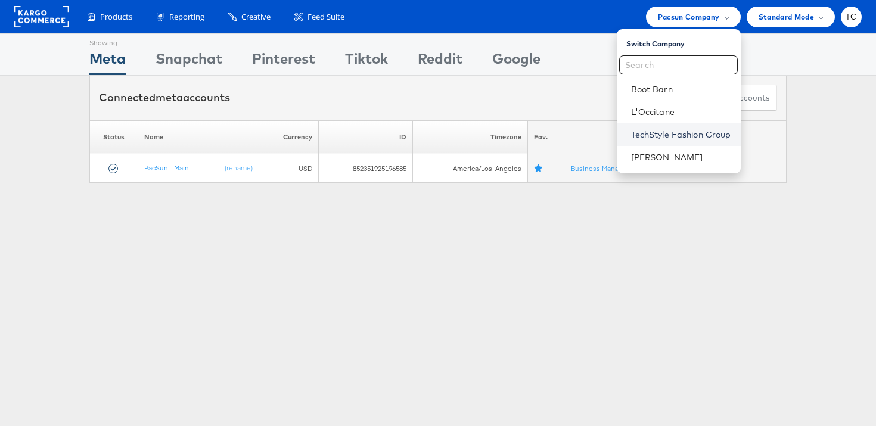
click at [683, 137] on link "TechStyle Fashion Group" at bounding box center [681, 135] width 100 height 12
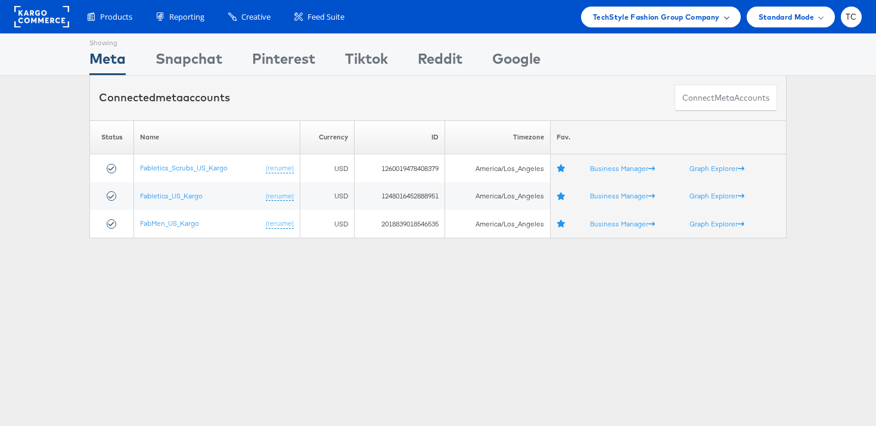
click at [686, 22] on span "TechStyle Fashion Group Company" at bounding box center [656, 17] width 127 height 13
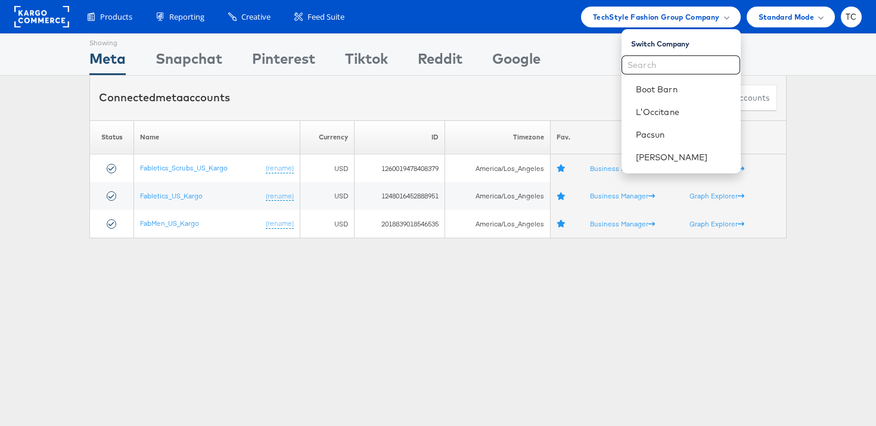
click at [204, 288] on div "Showing Meta Showing [GEOGRAPHIC_DATA] Showing Pinterest Showing Tiktok Showing…" at bounding box center [438, 331] width 876 height 596
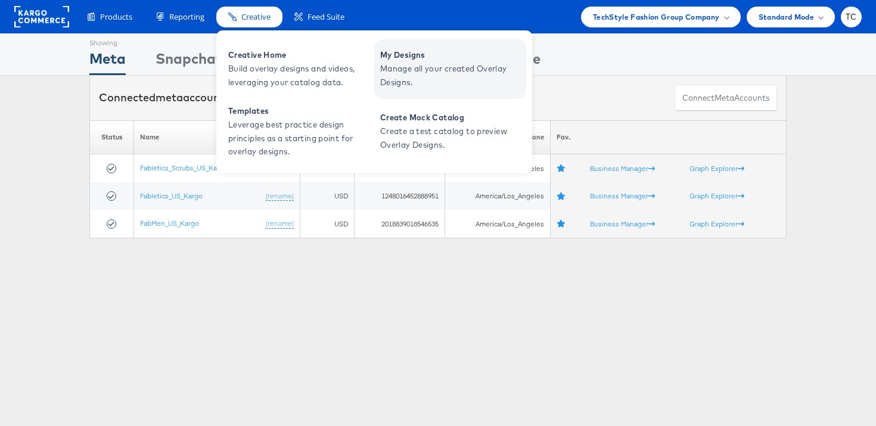
click at [427, 67] on span "Manage all your created Overlay Designs." at bounding box center [451, 75] width 143 height 27
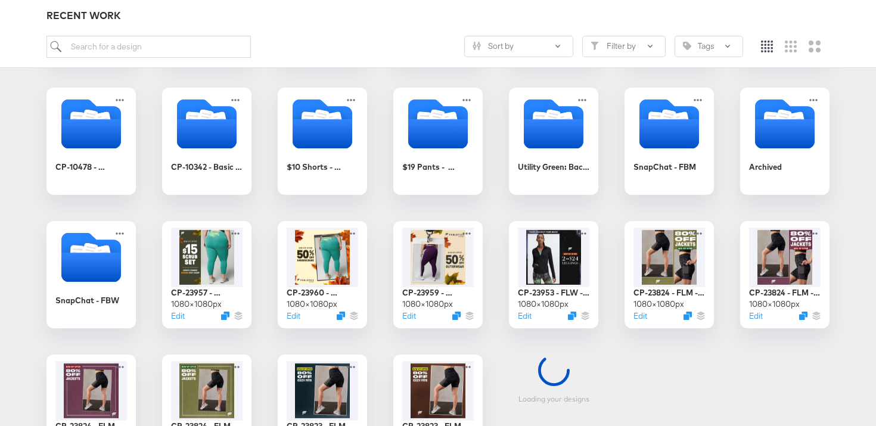
scroll to position [313, 0]
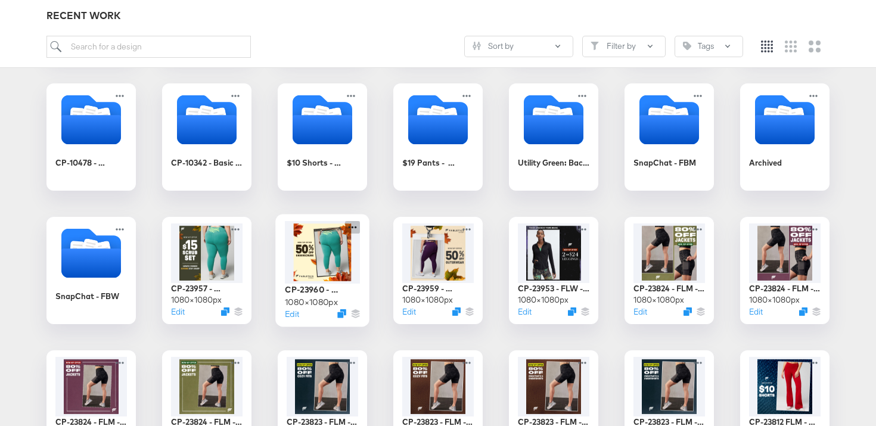
click at [353, 225] on icon at bounding box center [352, 227] width 15 height 13
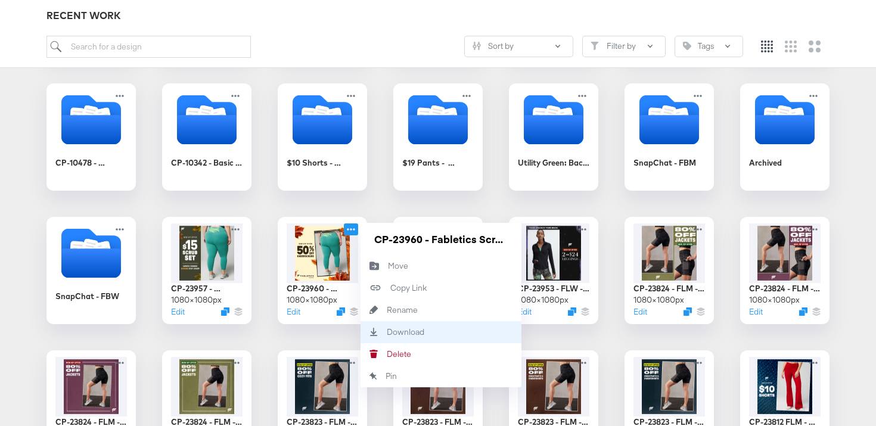
click at [392, 340] on div "Download Download" at bounding box center [441, 332] width 161 height 22
click at [387, 332] on div "Download Download" at bounding box center [387, 332] width 0 height 0
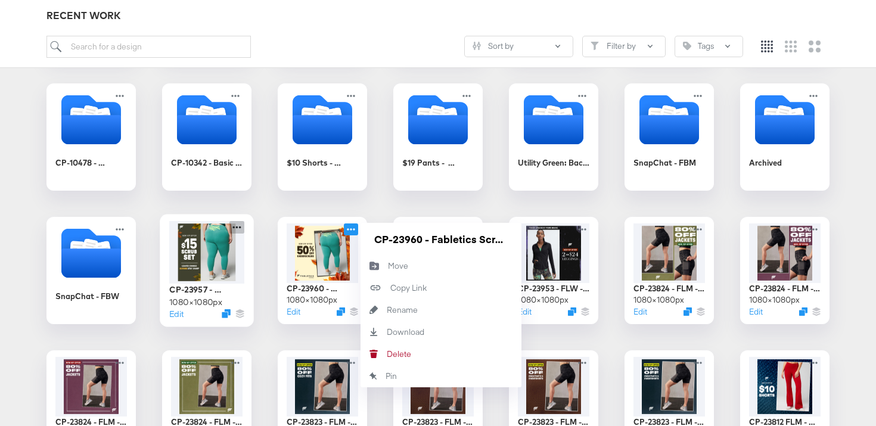
click at [239, 222] on icon at bounding box center [236, 227] width 15 height 13
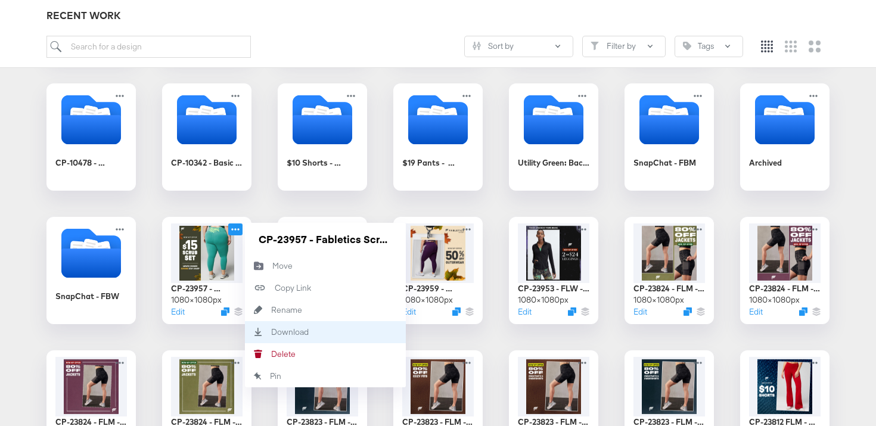
click at [271, 332] on div "Download Download" at bounding box center [271, 332] width 0 height 0
